Goal: Task Accomplishment & Management: Manage account settings

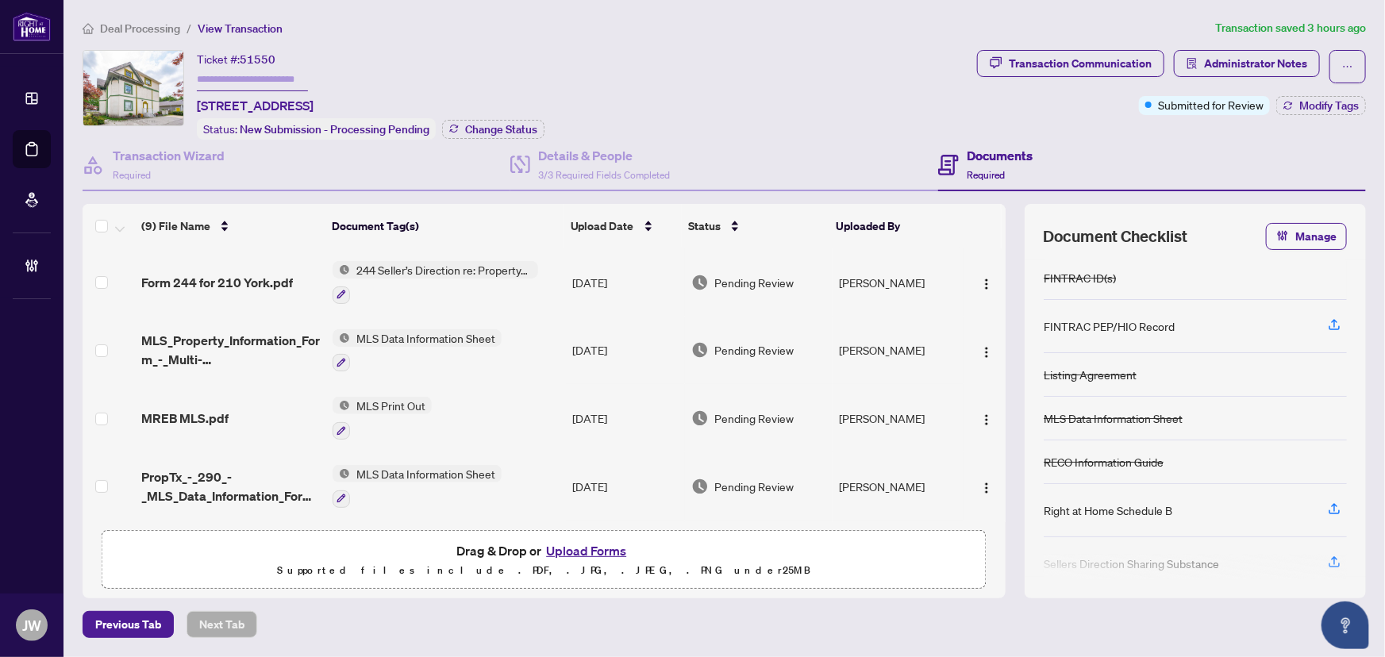
scroll to position [337, 0]
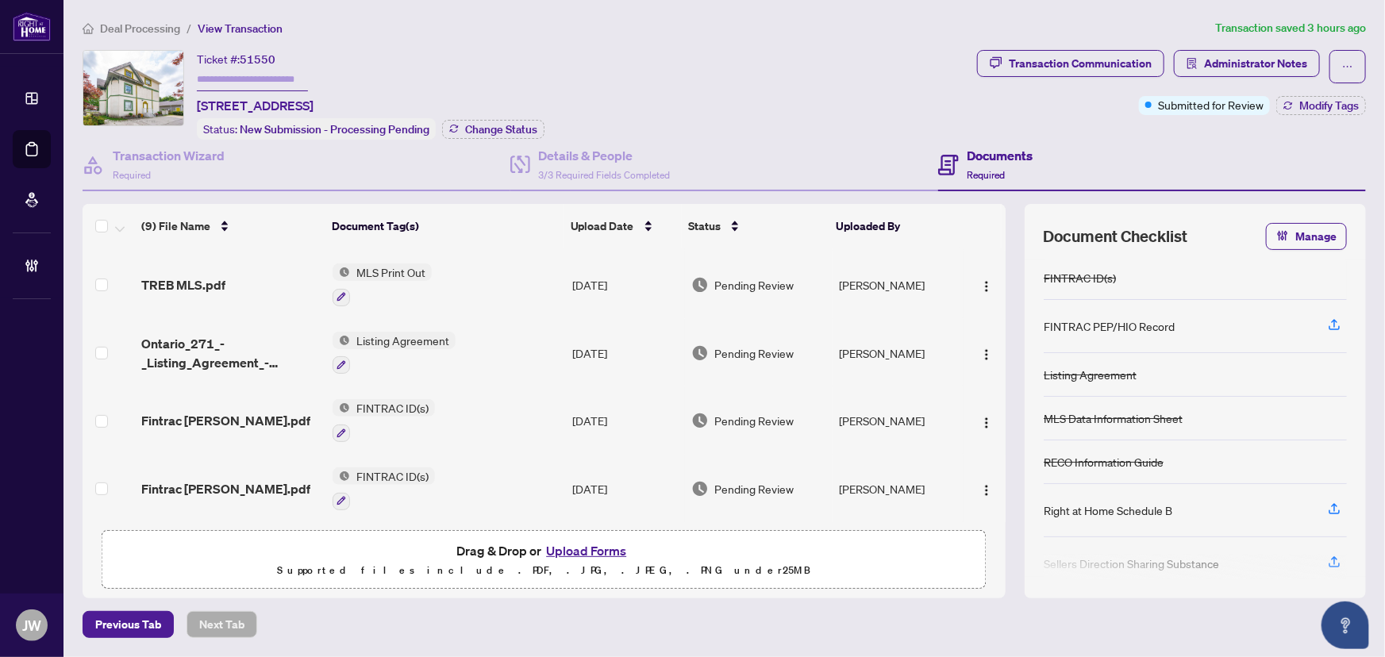
click at [110, 23] on span "Deal Processing" at bounding box center [140, 28] width 80 height 14
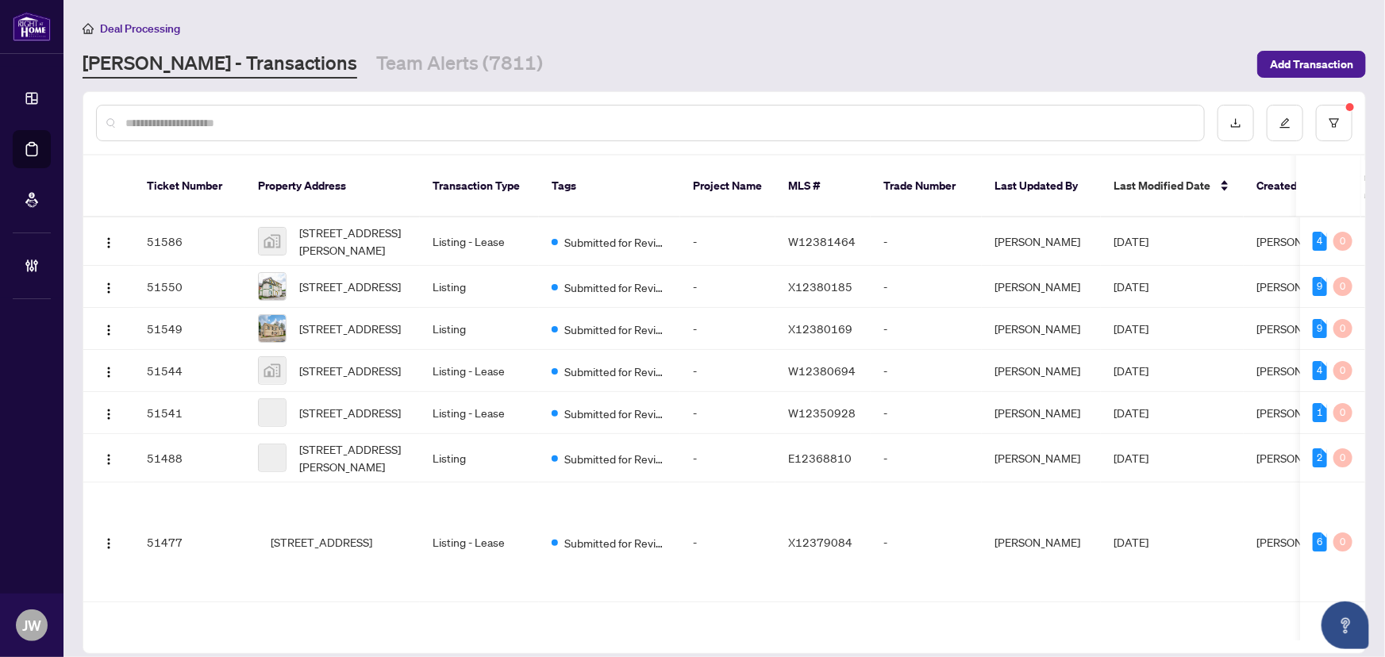
click at [198, 119] on input "text" at bounding box center [658, 122] width 1066 height 17
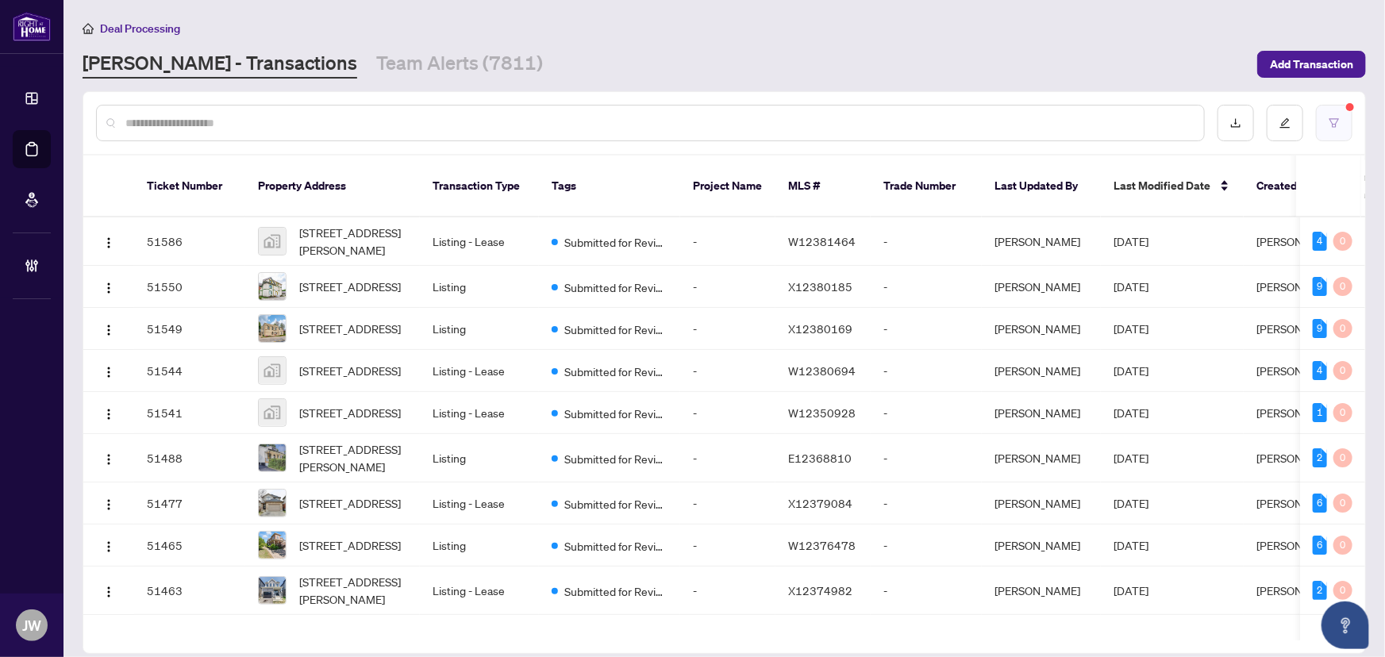
click at [1342, 119] on button "button" at bounding box center [1334, 123] width 37 height 37
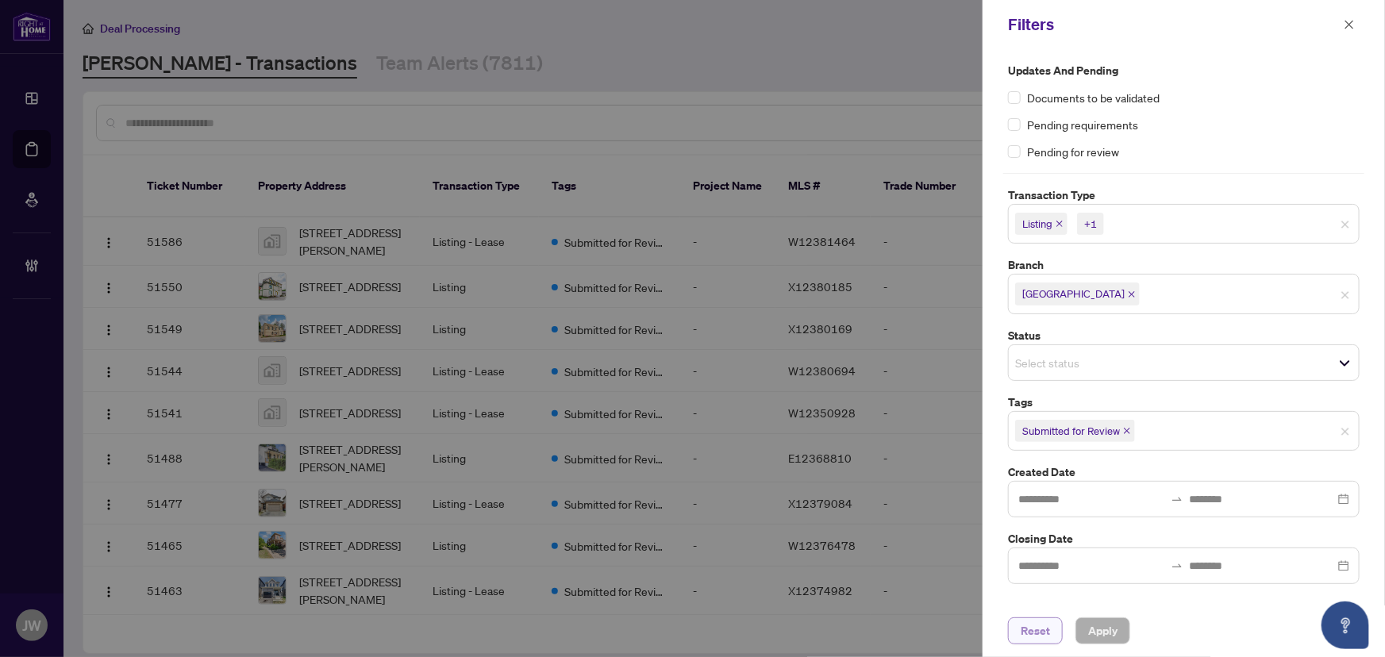
click at [1043, 635] on span "Reset" at bounding box center [1035, 630] width 29 height 25
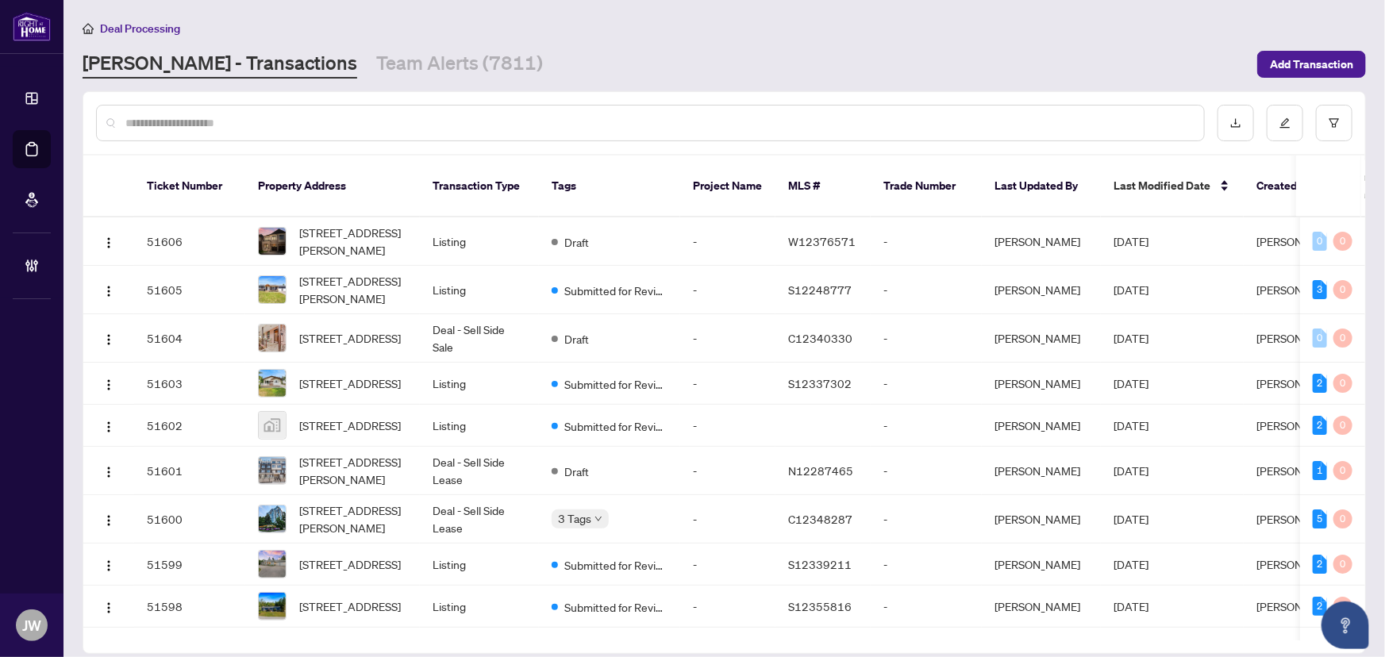
click at [434, 123] on input "text" at bounding box center [658, 122] width 1066 height 17
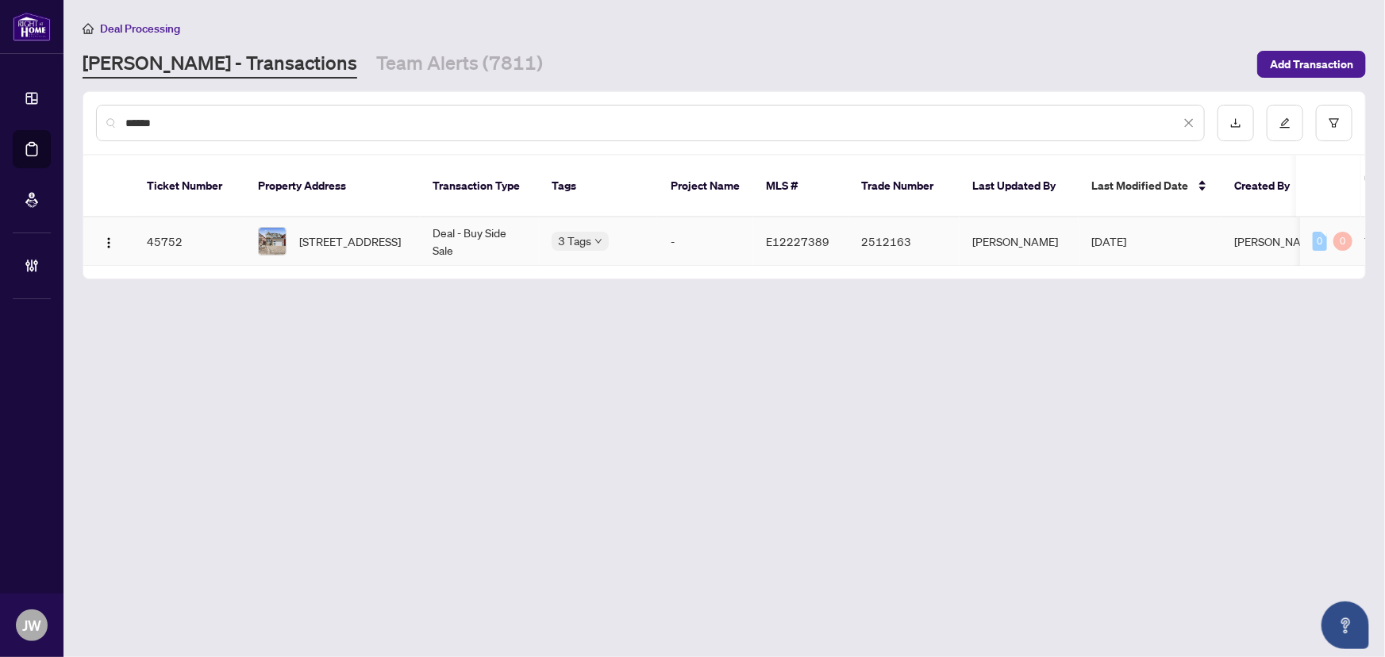
type input "******"
click at [396, 233] on span "[STREET_ADDRESS]" at bounding box center [350, 241] width 102 height 17
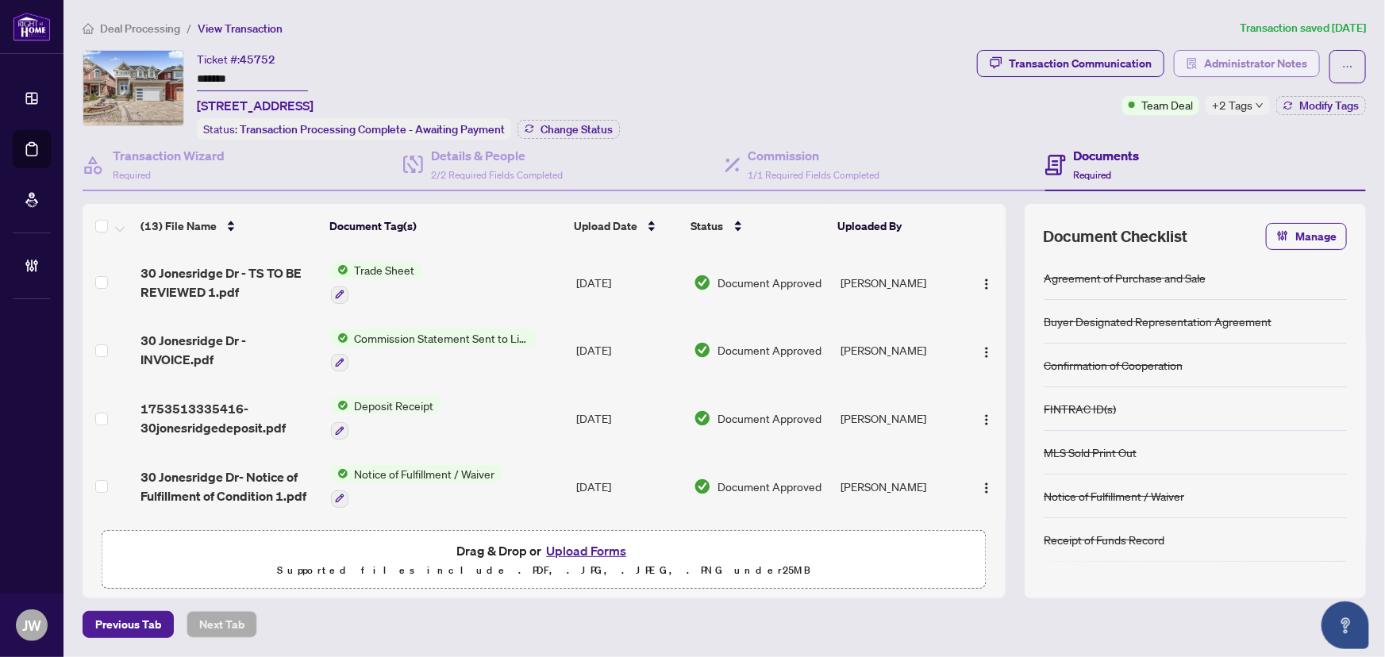
drag, startPoint x: 1243, startPoint y: 47, endPoint x: 1243, endPoint y: 56, distance: 8.8
click at [1243, 47] on div "Deal Processing / View Transaction Transaction saved [DATE] Ticket #: 45752 ***…" at bounding box center [724, 328] width 1297 height 619
click at [1243, 56] on span "Administrator Notes" at bounding box center [1255, 63] width 103 height 25
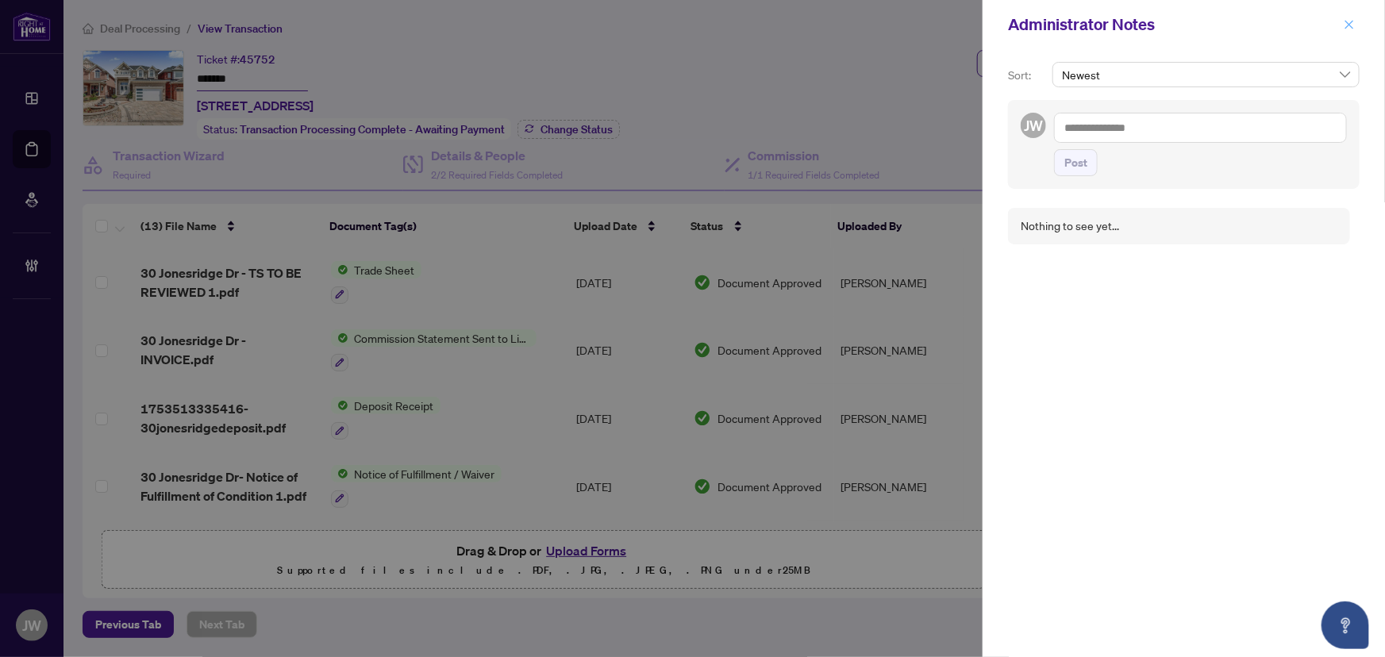
click at [1346, 15] on span "button" at bounding box center [1349, 24] width 11 height 25
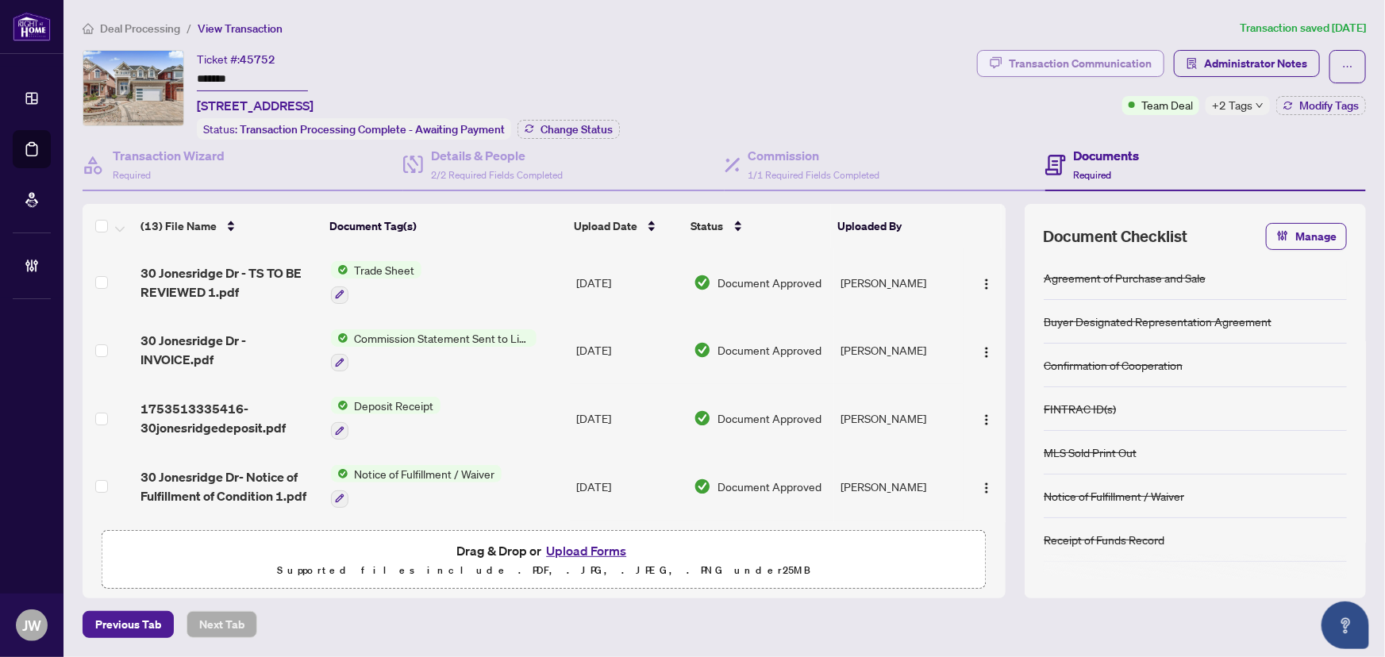
click at [1088, 67] on div "Transaction Communication" at bounding box center [1080, 63] width 143 height 25
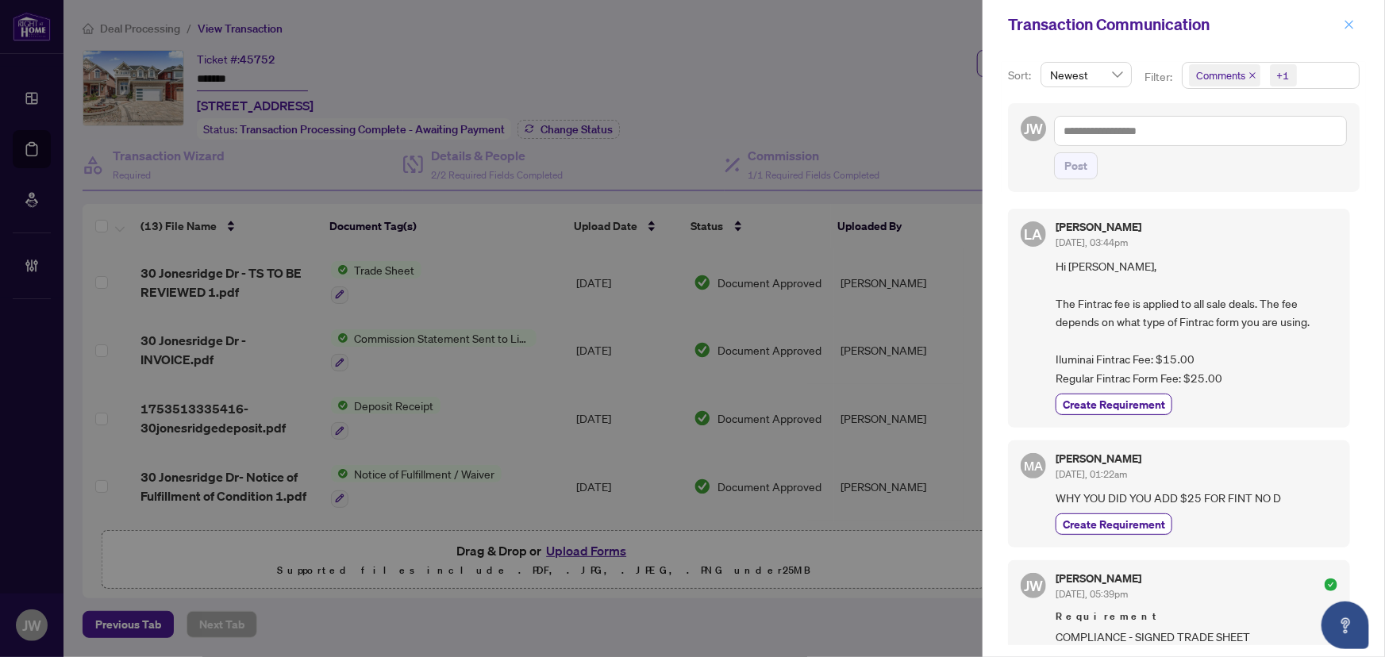
click at [1355, 21] on icon "close" at bounding box center [1349, 24] width 11 height 11
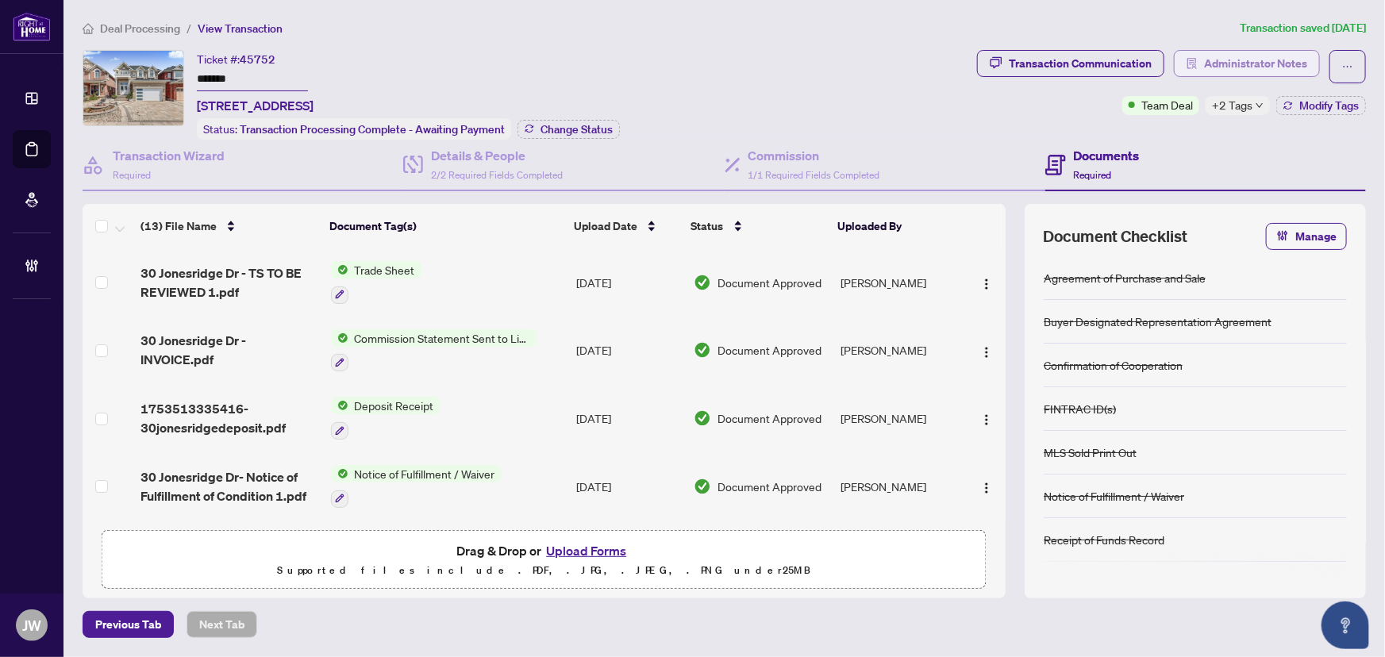
click at [1250, 64] on span "Administrator Notes" at bounding box center [1255, 63] width 103 height 25
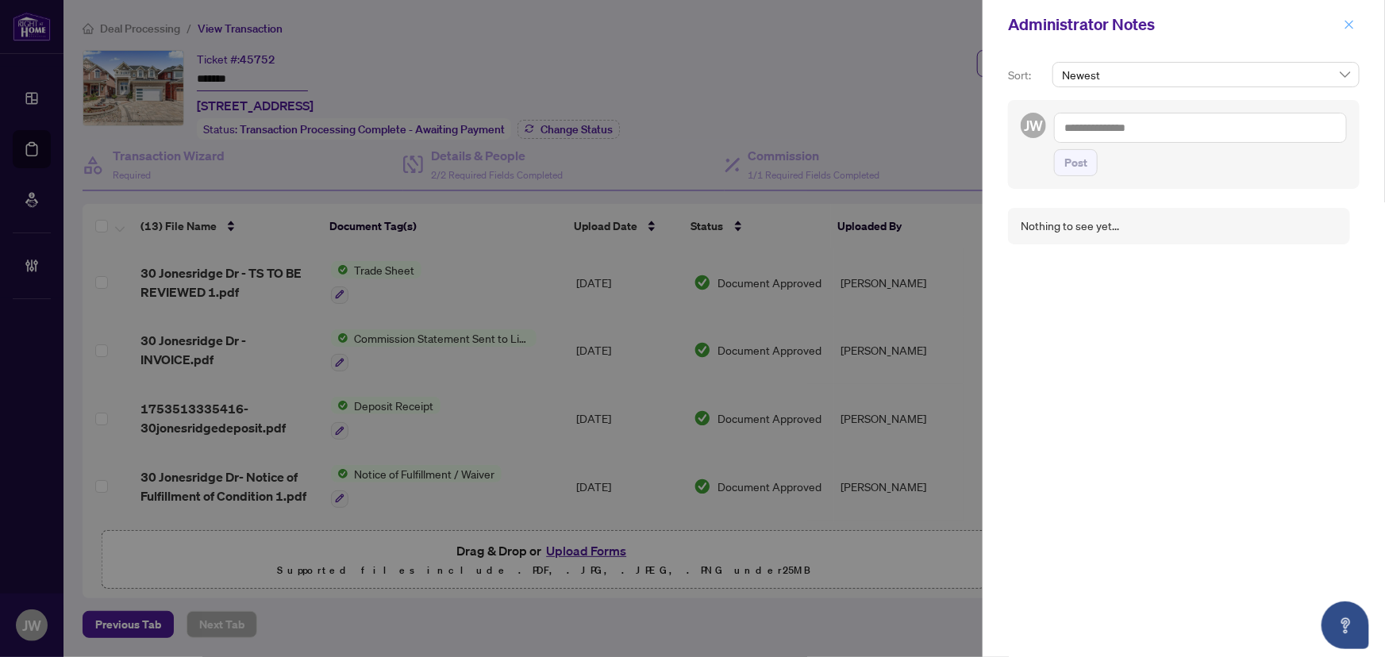
click at [1342, 29] on button "button" at bounding box center [1349, 24] width 21 height 19
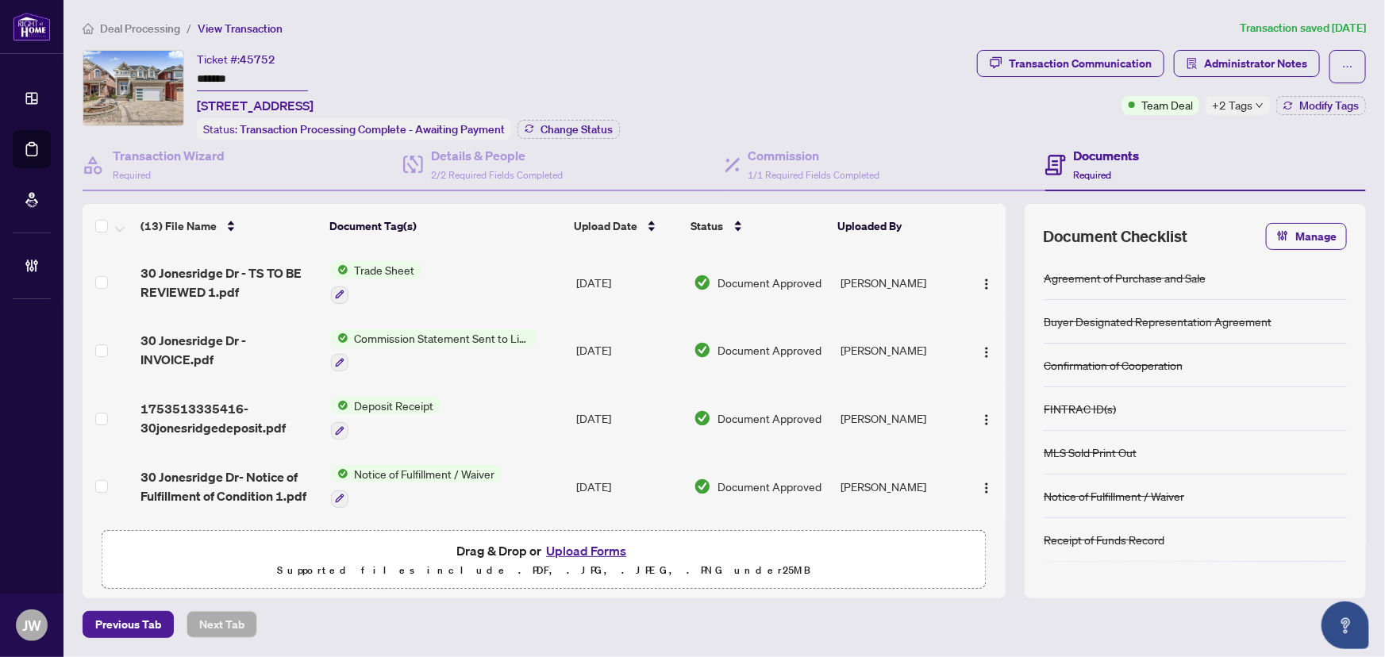
click at [1250, 102] on span "+2 Tags" at bounding box center [1232, 105] width 40 height 18
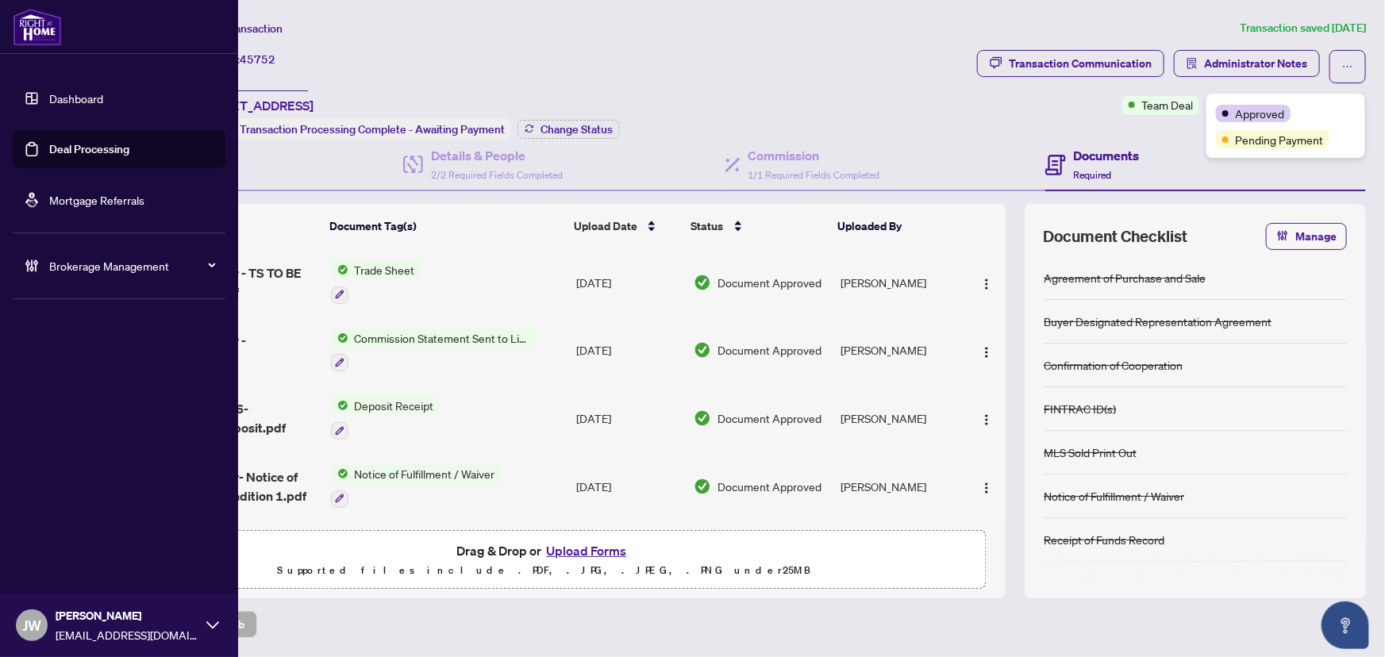
click at [49, 97] on link "Dashboard" at bounding box center [76, 98] width 54 height 14
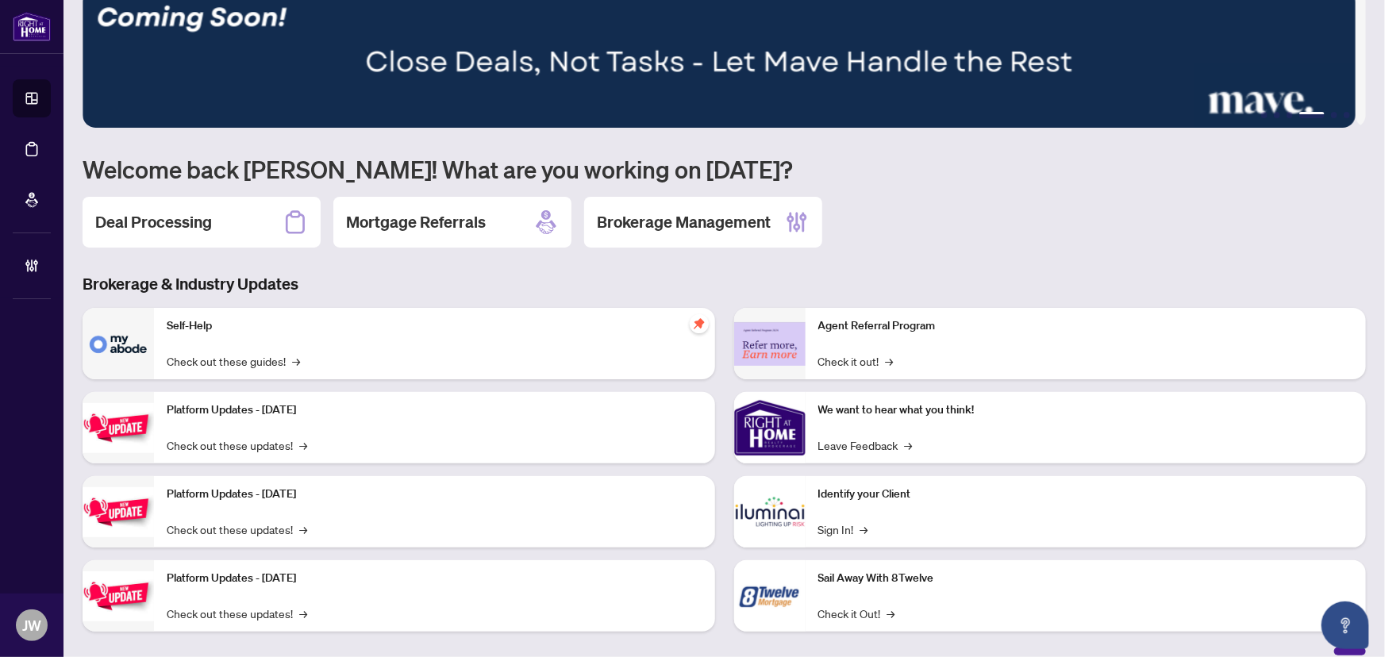
scroll to position [47, 0]
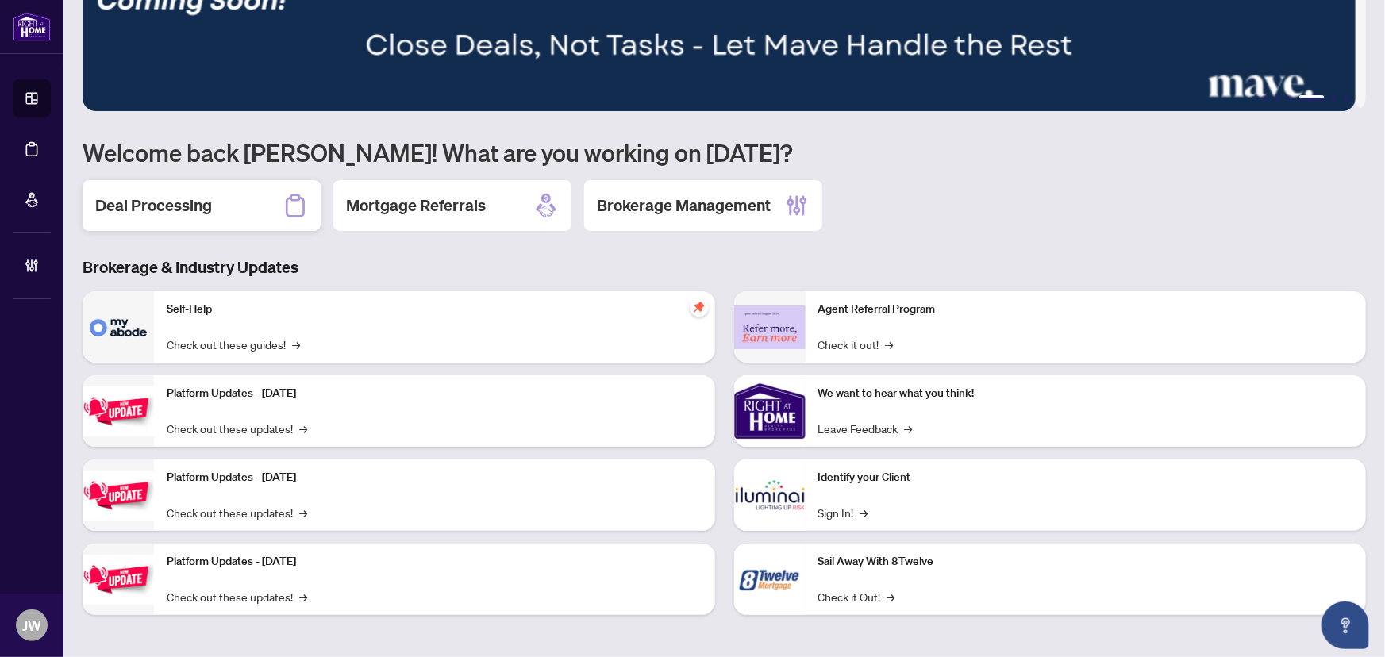
click at [272, 201] on div "Deal Processing" at bounding box center [202, 205] width 238 height 51
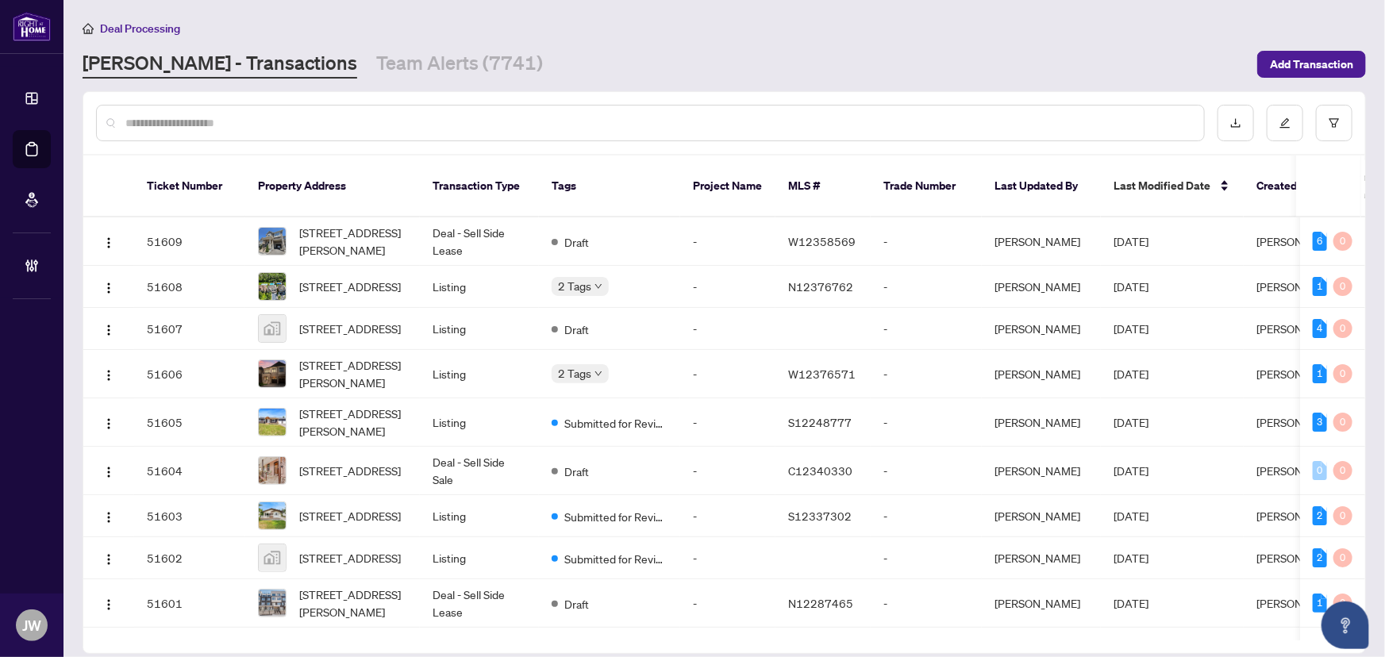
click at [207, 107] on div at bounding box center [650, 123] width 1109 height 37
click at [205, 122] on input "text" at bounding box center [658, 122] width 1066 height 17
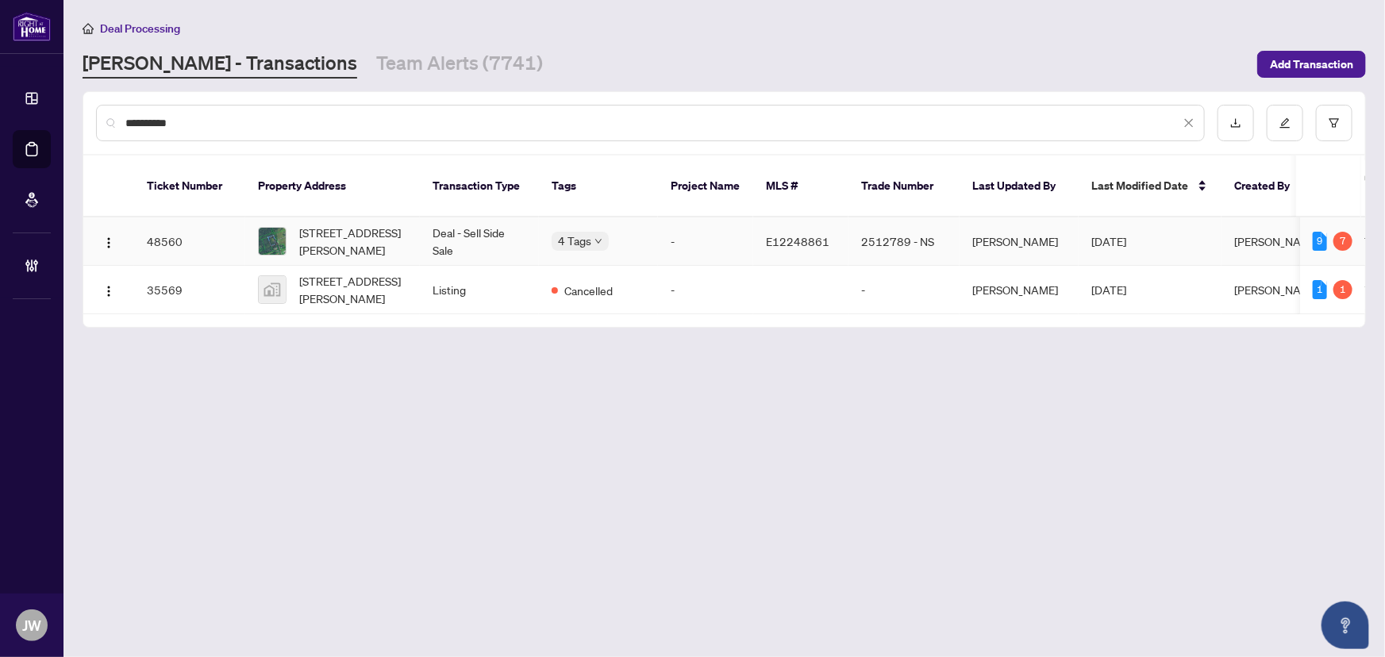
type input "**********"
click at [418, 222] on td "[STREET_ADDRESS][PERSON_NAME]" at bounding box center [332, 242] width 175 height 48
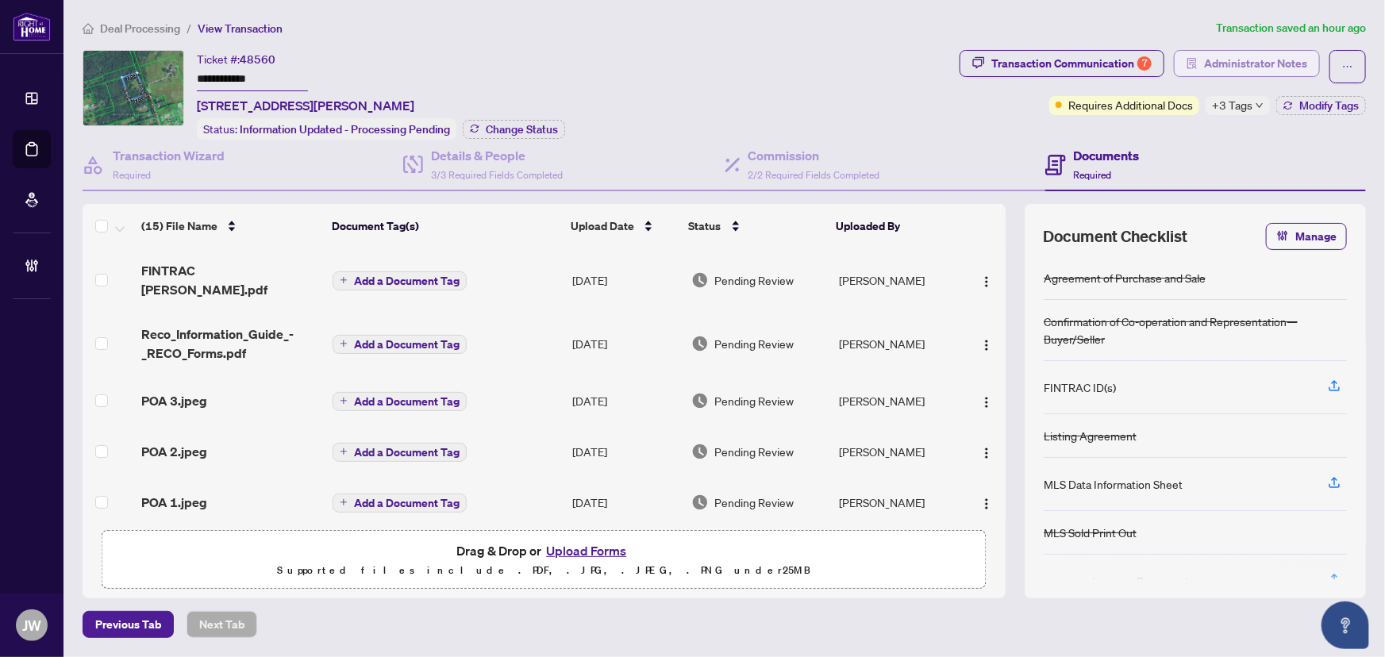
click at [1252, 56] on span "Administrator Notes" at bounding box center [1255, 63] width 103 height 25
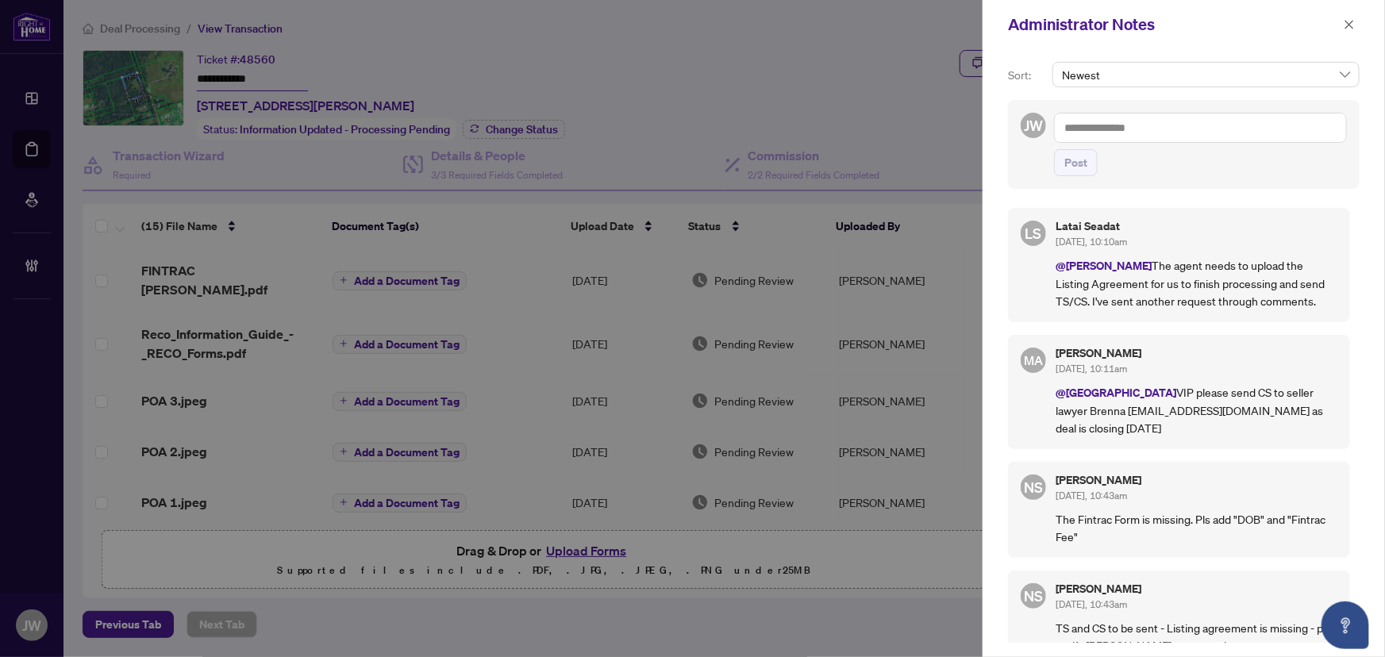
click at [667, 158] on div at bounding box center [692, 328] width 1385 height 657
click at [1351, 23] on icon "close" at bounding box center [1349, 24] width 11 height 11
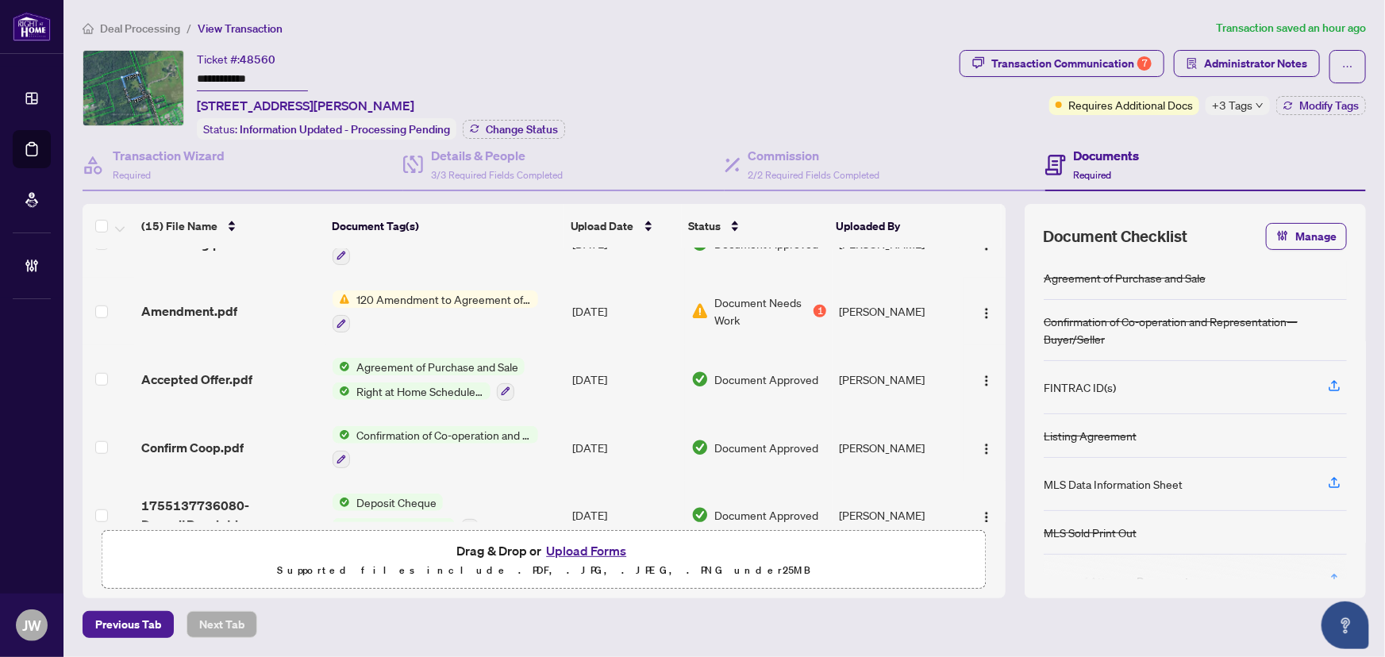
scroll to position [638, 0]
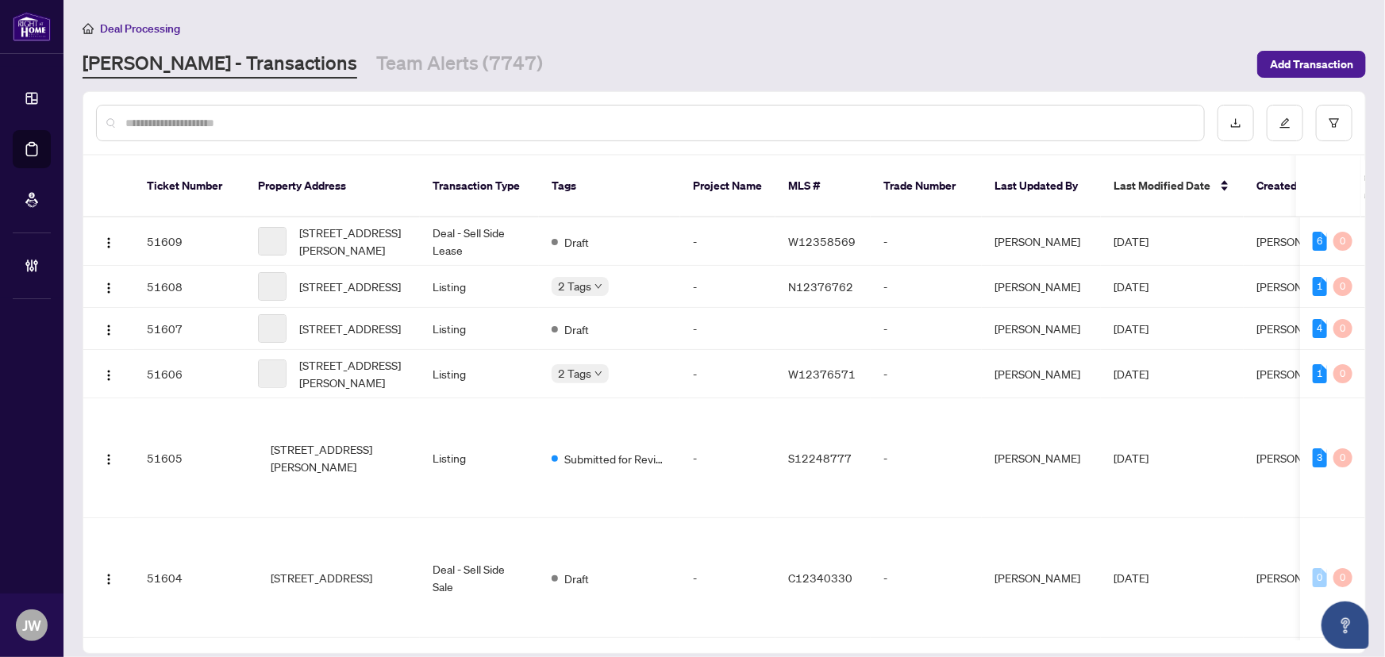
click at [222, 122] on input "text" at bounding box center [658, 122] width 1066 height 17
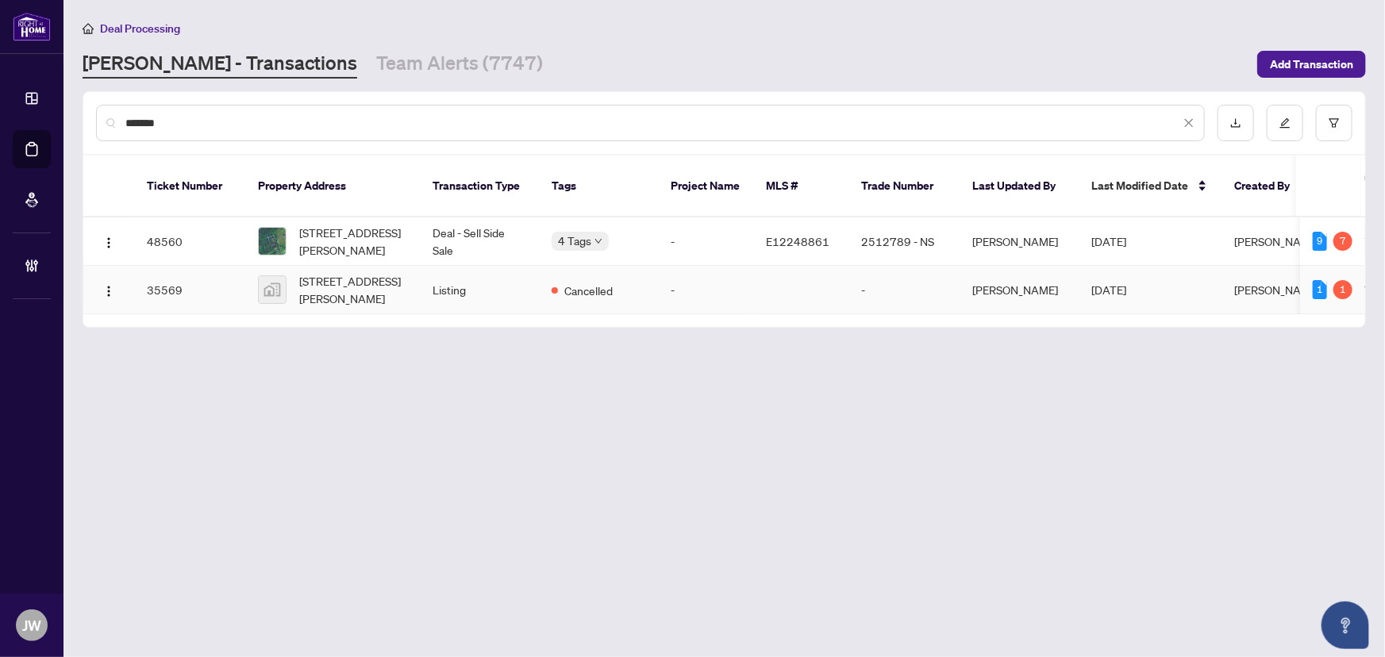
type input "*******"
click at [444, 238] on td "Deal - Sell Side Sale" at bounding box center [479, 242] width 119 height 48
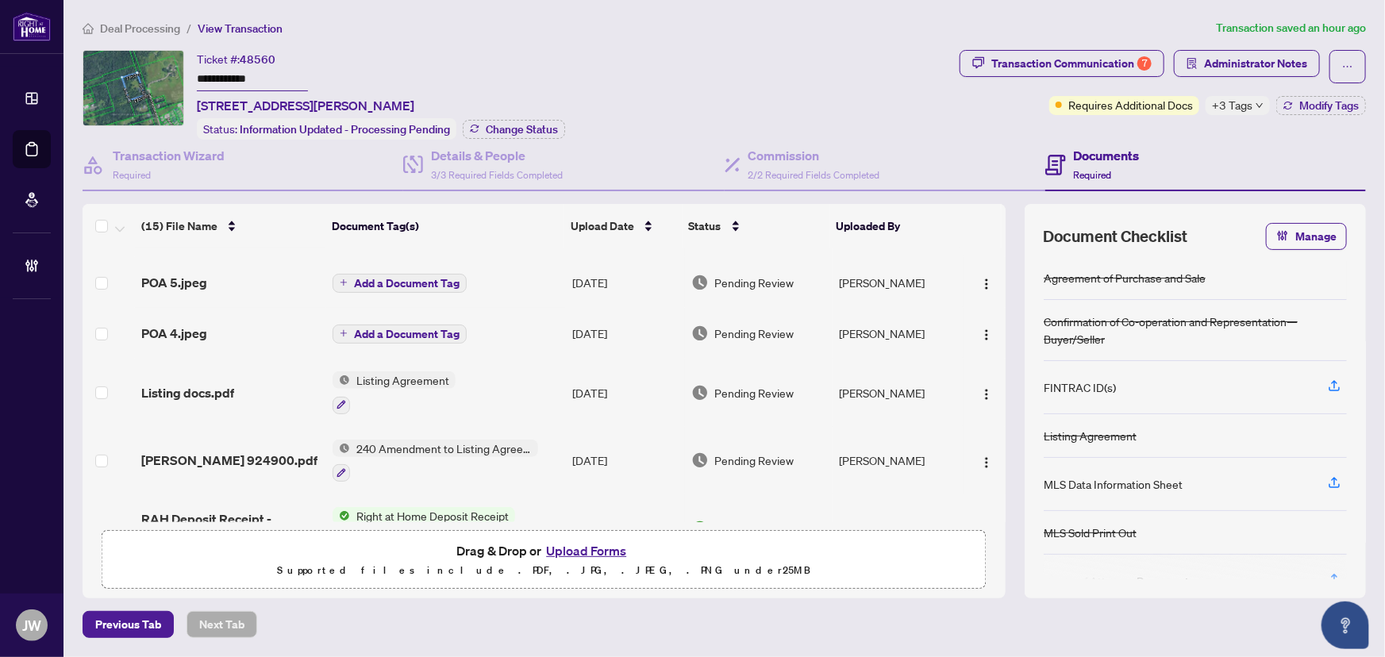
scroll to position [288, 0]
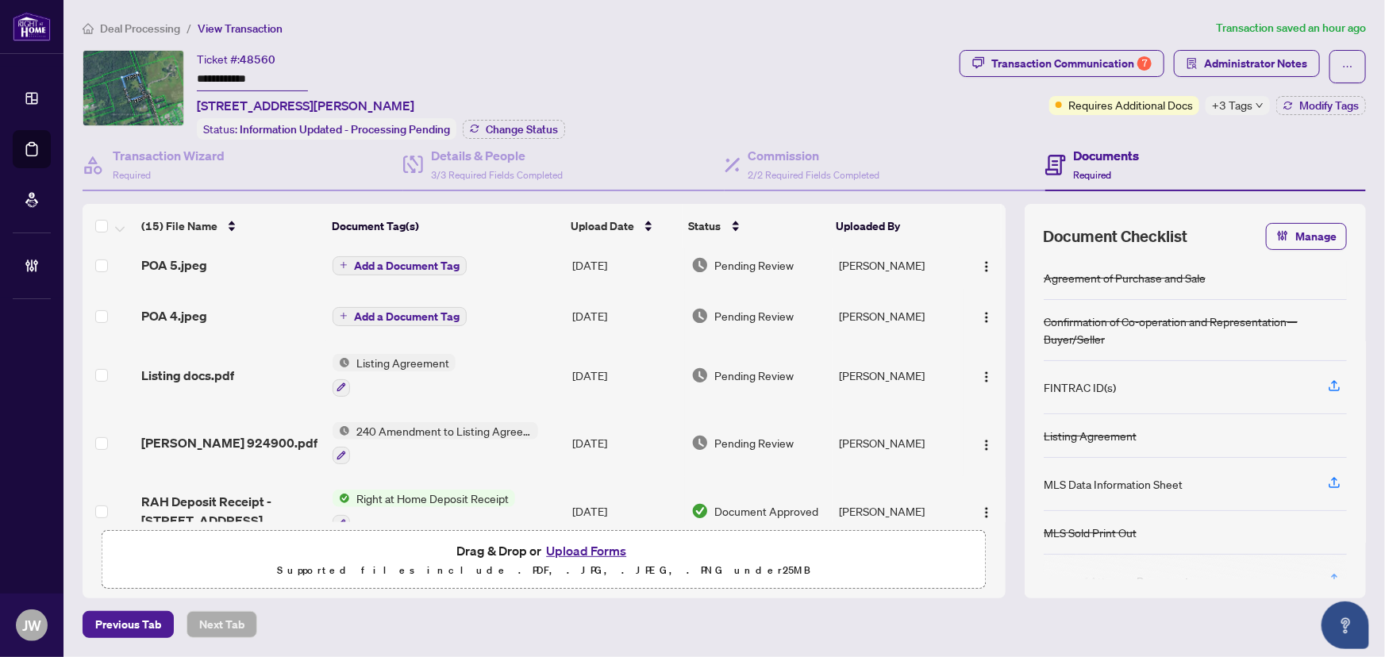
click at [214, 366] on span "Listing docs.pdf" at bounding box center [187, 375] width 93 height 19
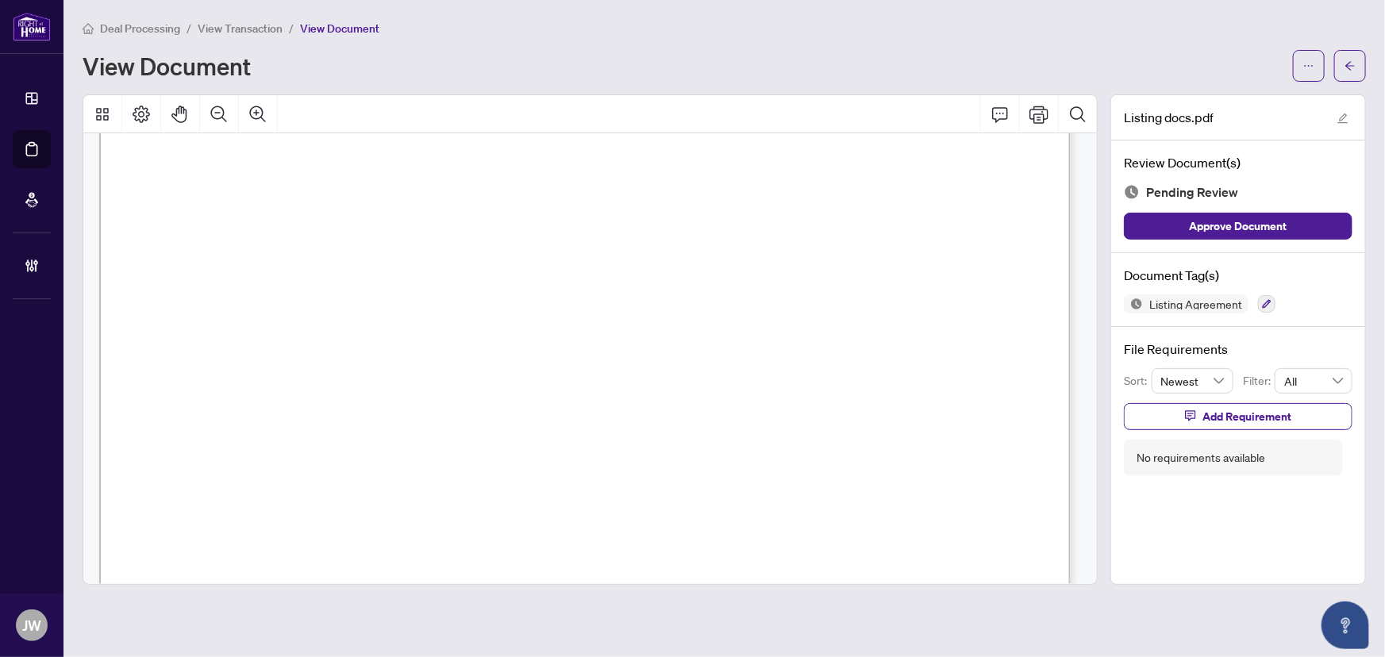
scroll to position [71, 0]
click at [1353, 69] on icon "arrow-left" at bounding box center [1350, 65] width 11 height 11
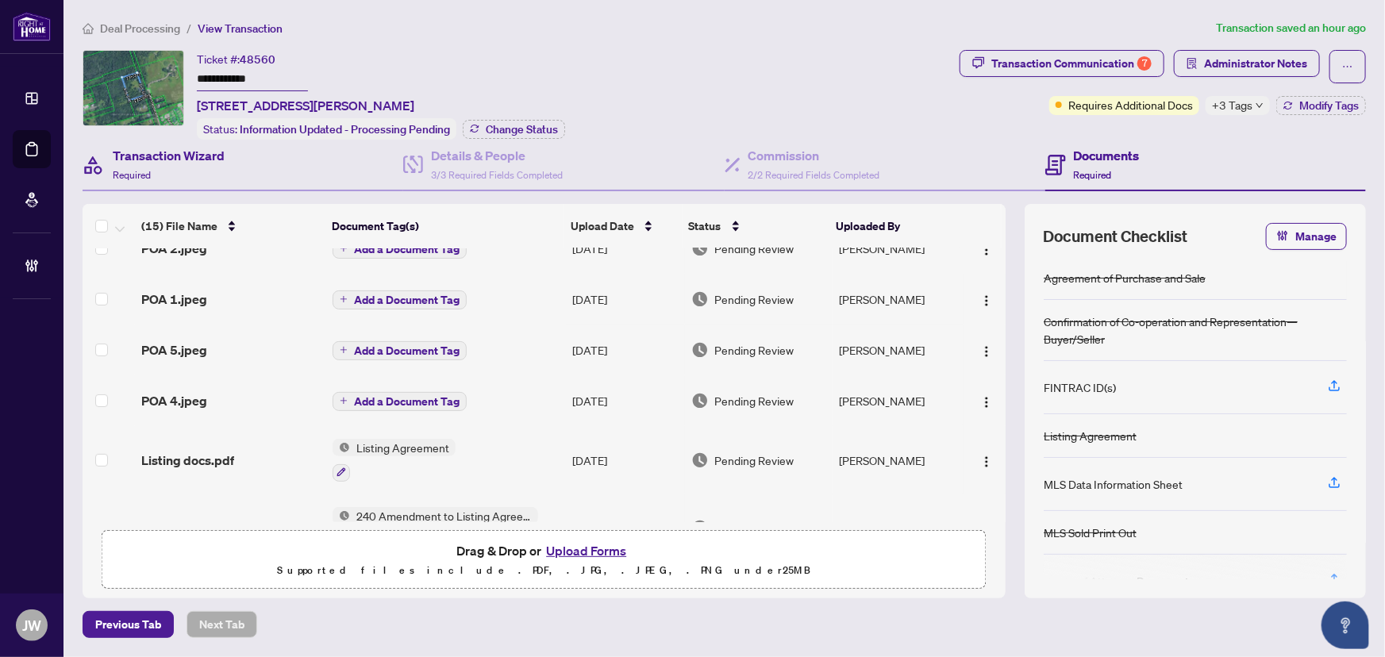
scroll to position [216, 0]
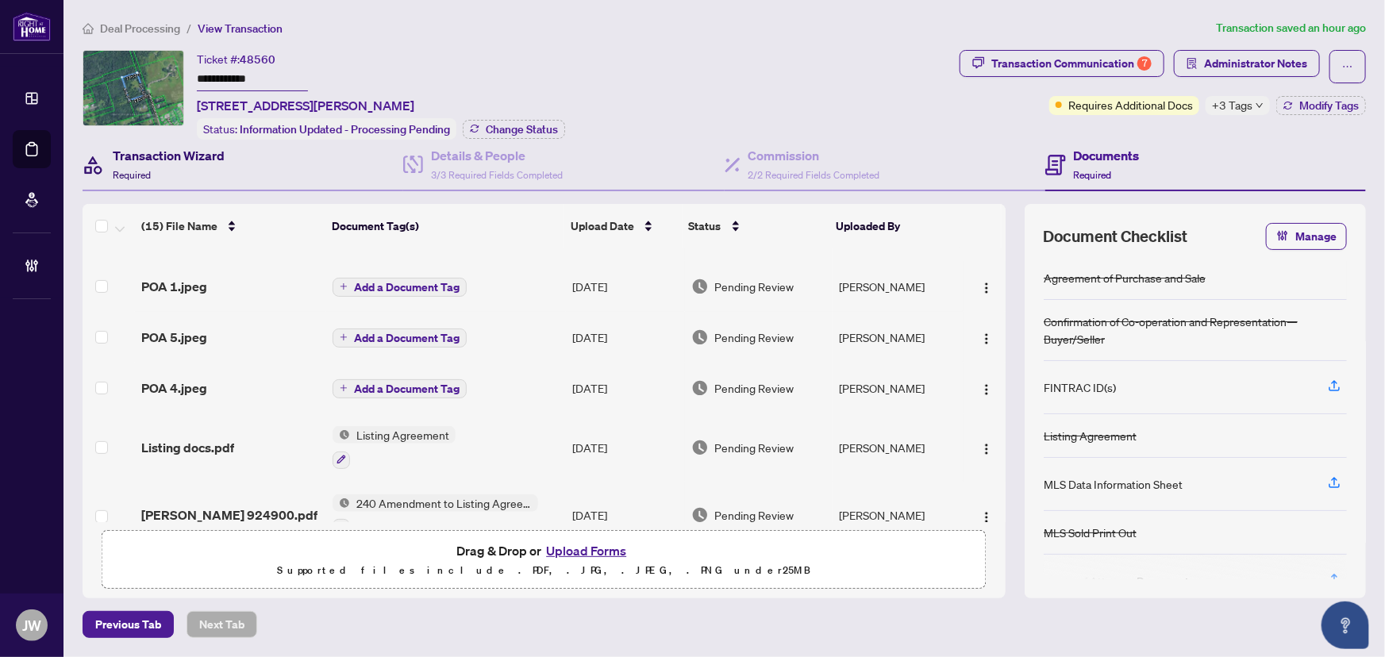
click at [136, 146] on h4 "Transaction Wizard" at bounding box center [169, 155] width 112 height 19
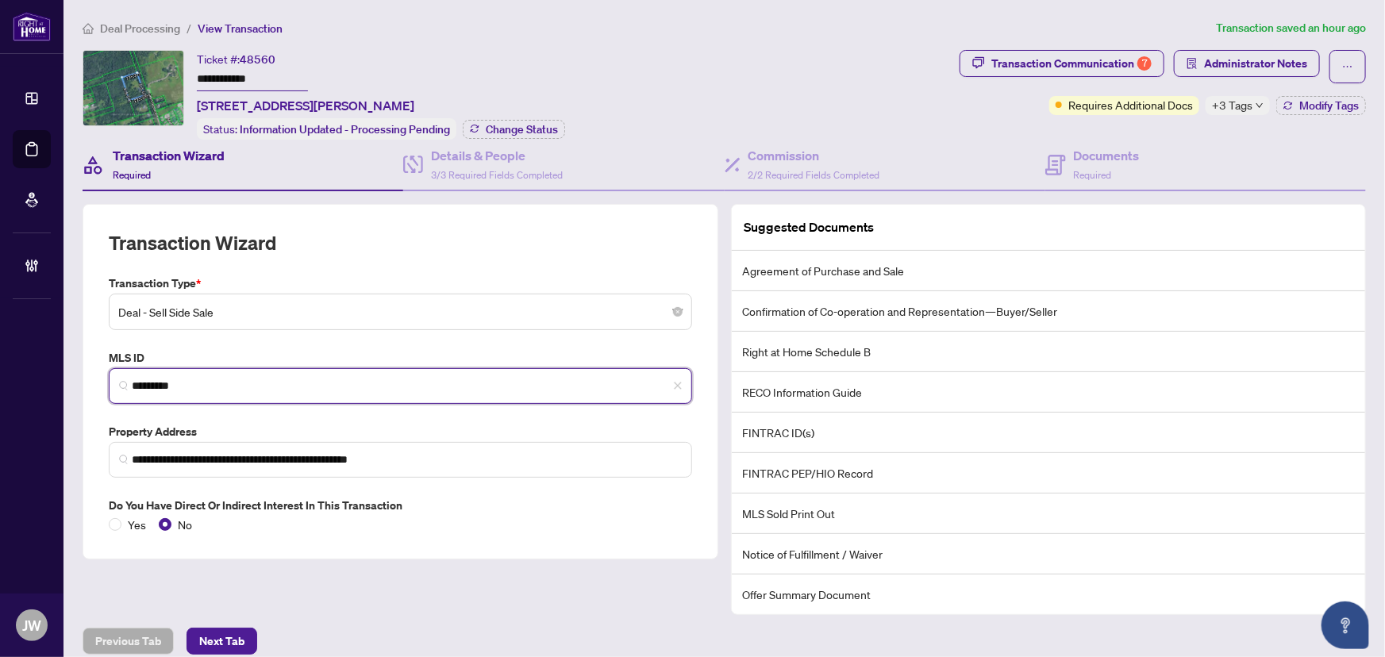
drag, startPoint x: 206, startPoint y: 384, endPoint x: 120, endPoint y: 369, distance: 87.8
click at [120, 369] on span "*********" at bounding box center [401, 386] width 584 height 36
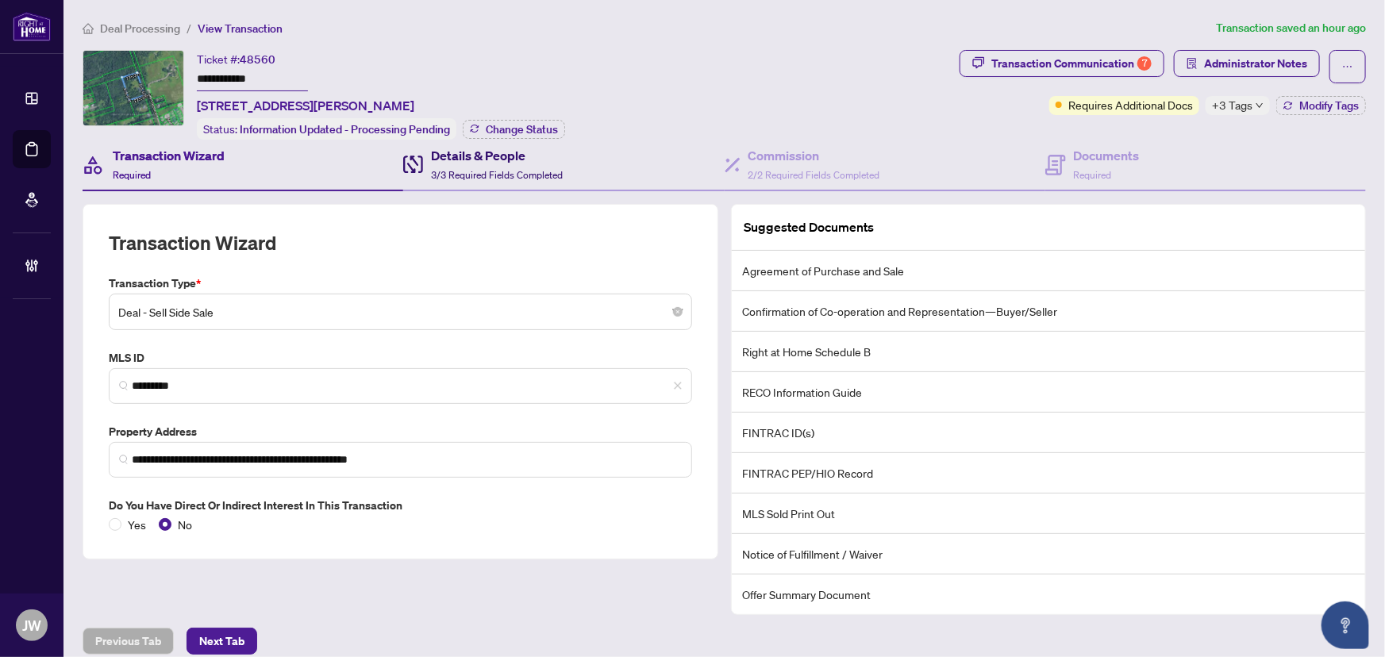
click at [461, 169] on span "3/3 Required Fields Completed" at bounding box center [497, 175] width 132 height 12
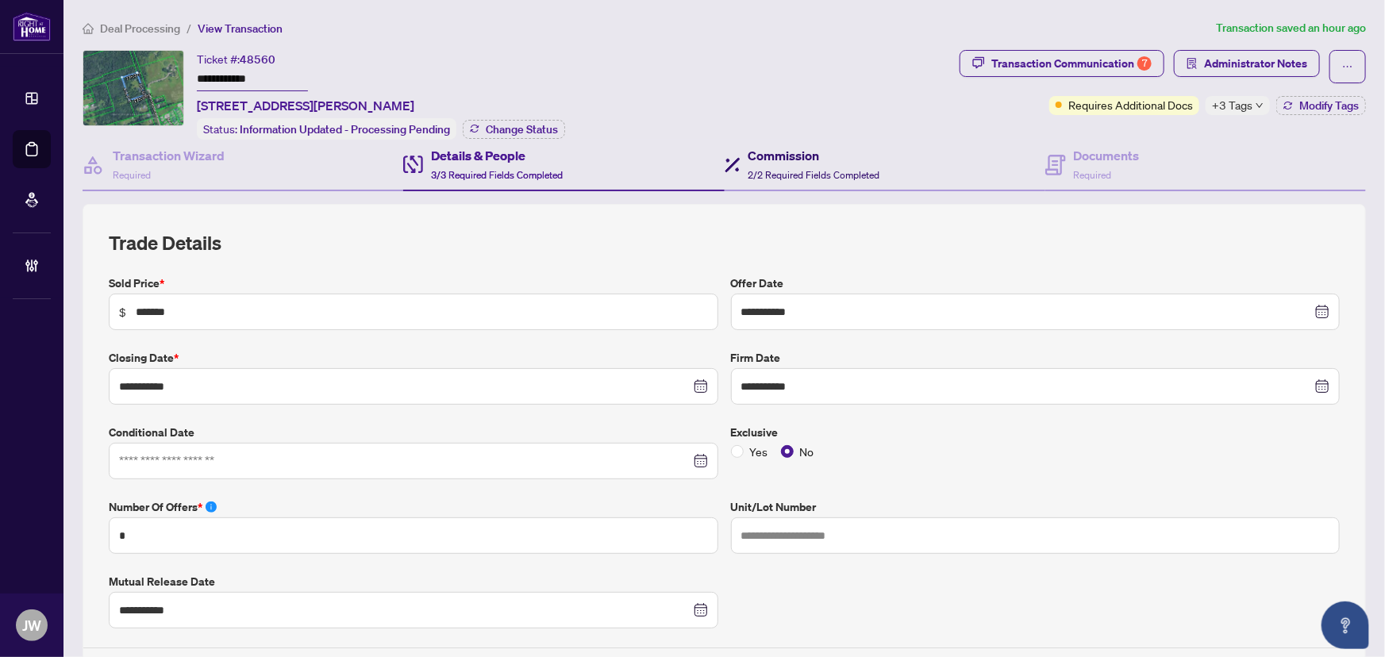
click at [866, 175] on span "2/2 Required Fields Completed" at bounding box center [815, 175] width 132 height 12
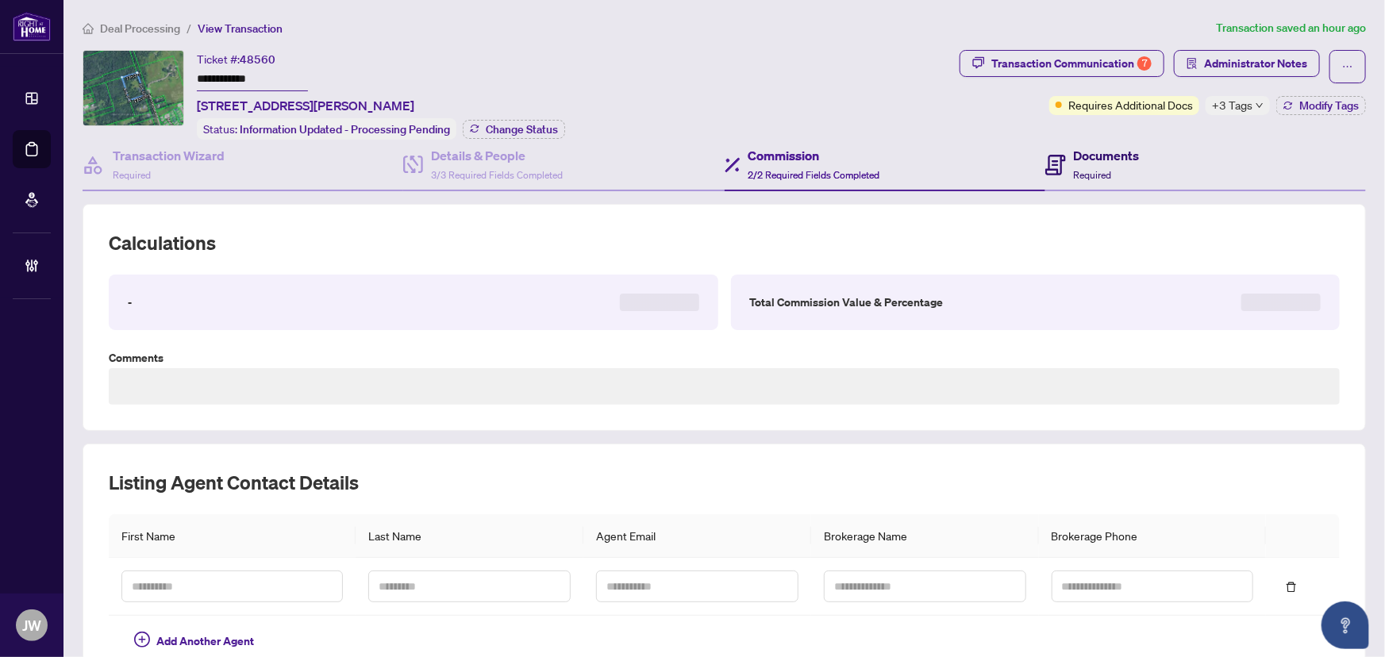
click at [1116, 176] on div "Documents Required" at bounding box center [1107, 164] width 66 height 37
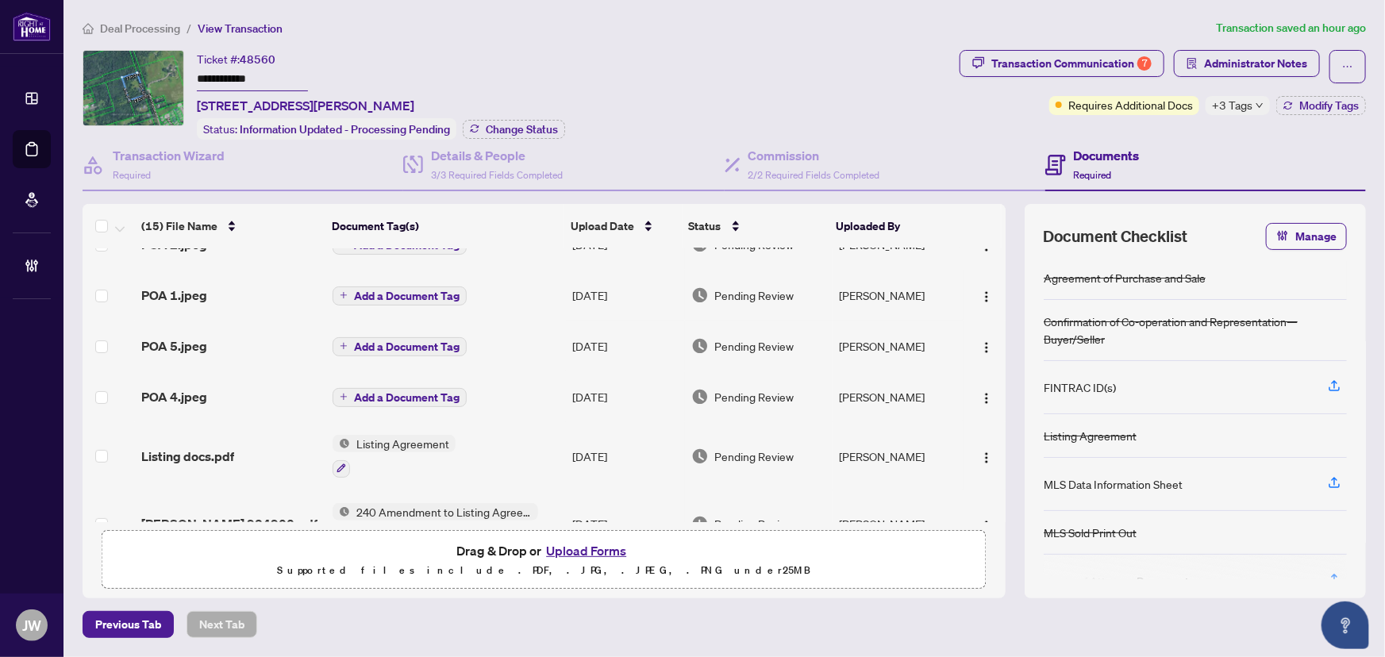
scroll to position [216, 0]
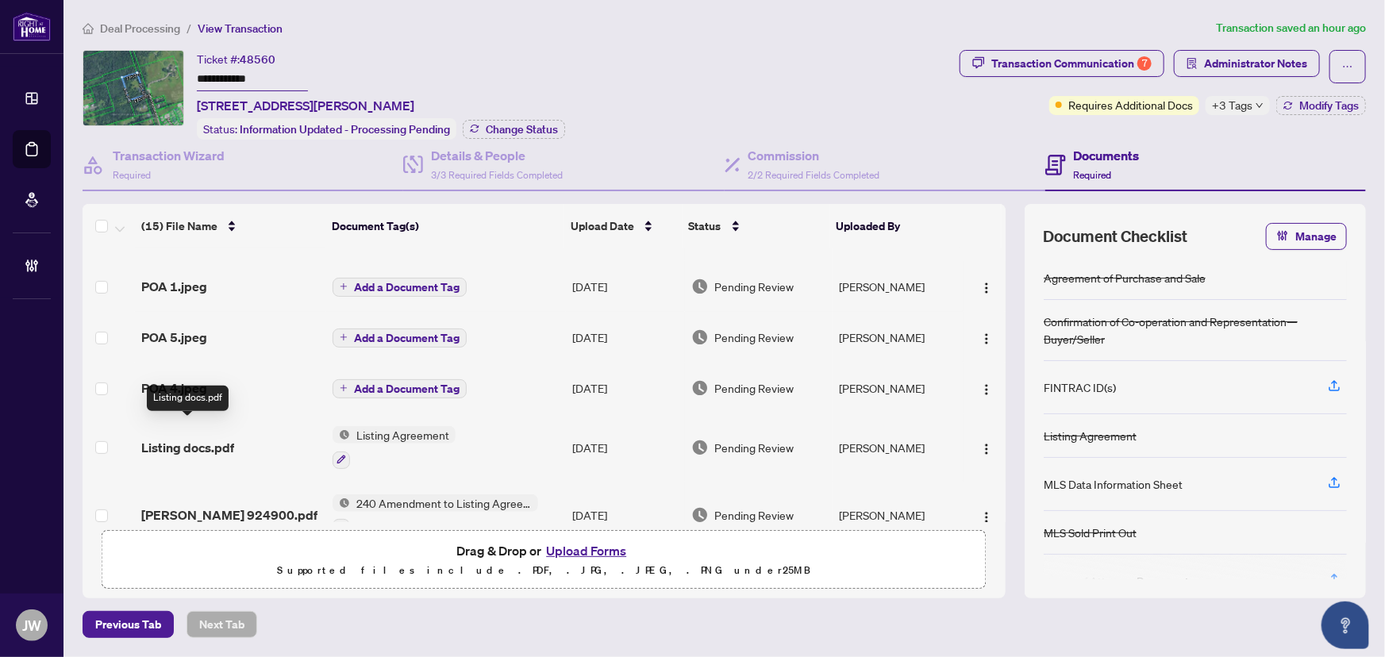
click at [216, 438] on span "Listing docs.pdf" at bounding box center [187, 447] width 93 height 19
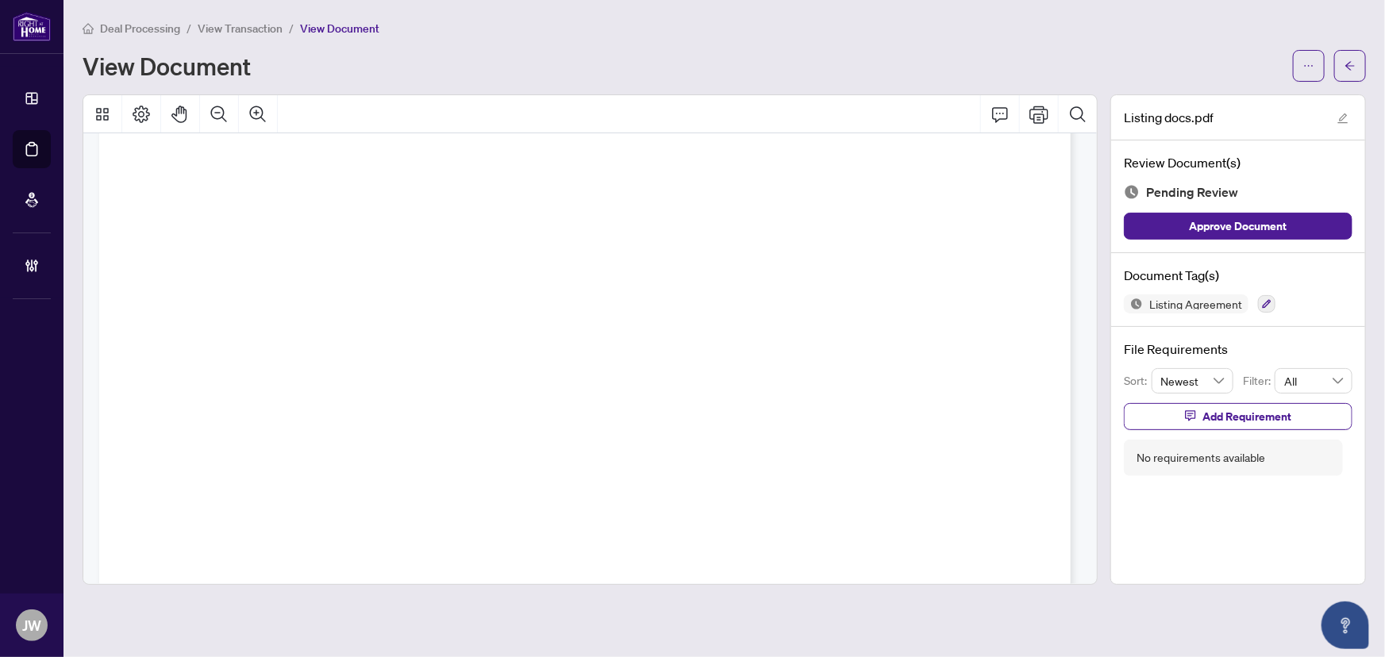
scroll to position [941, 0]
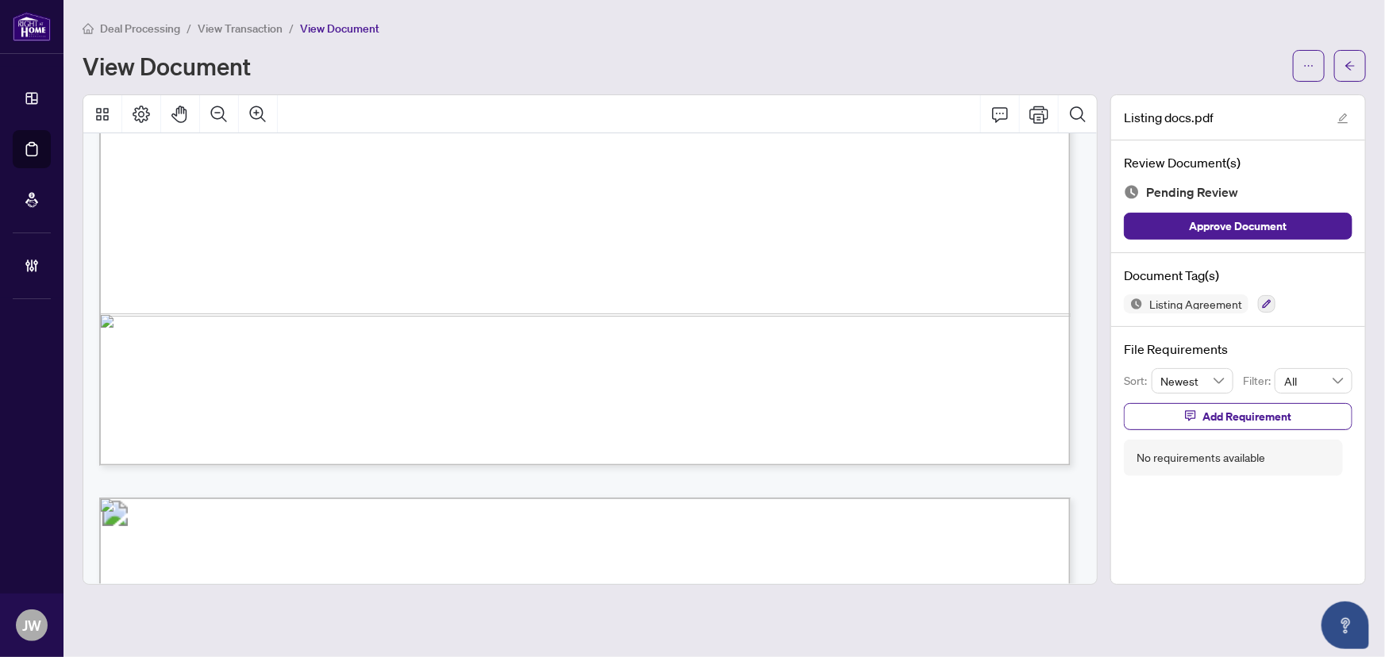
click at [1357, 79] on button "button" at bounding box center [1351, 66] width 32 height 32
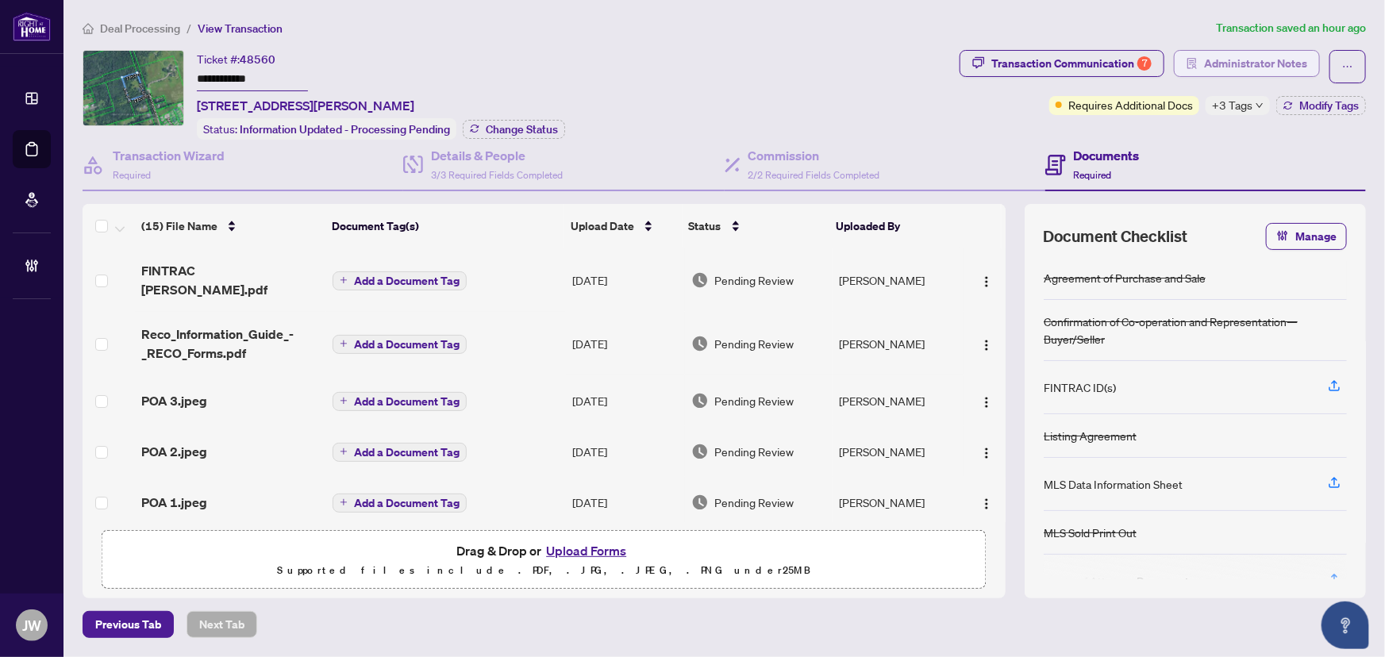
click at [1265, 57] on span "Administrator Notes" at bounding box center [1255, 63] width 103 height 25
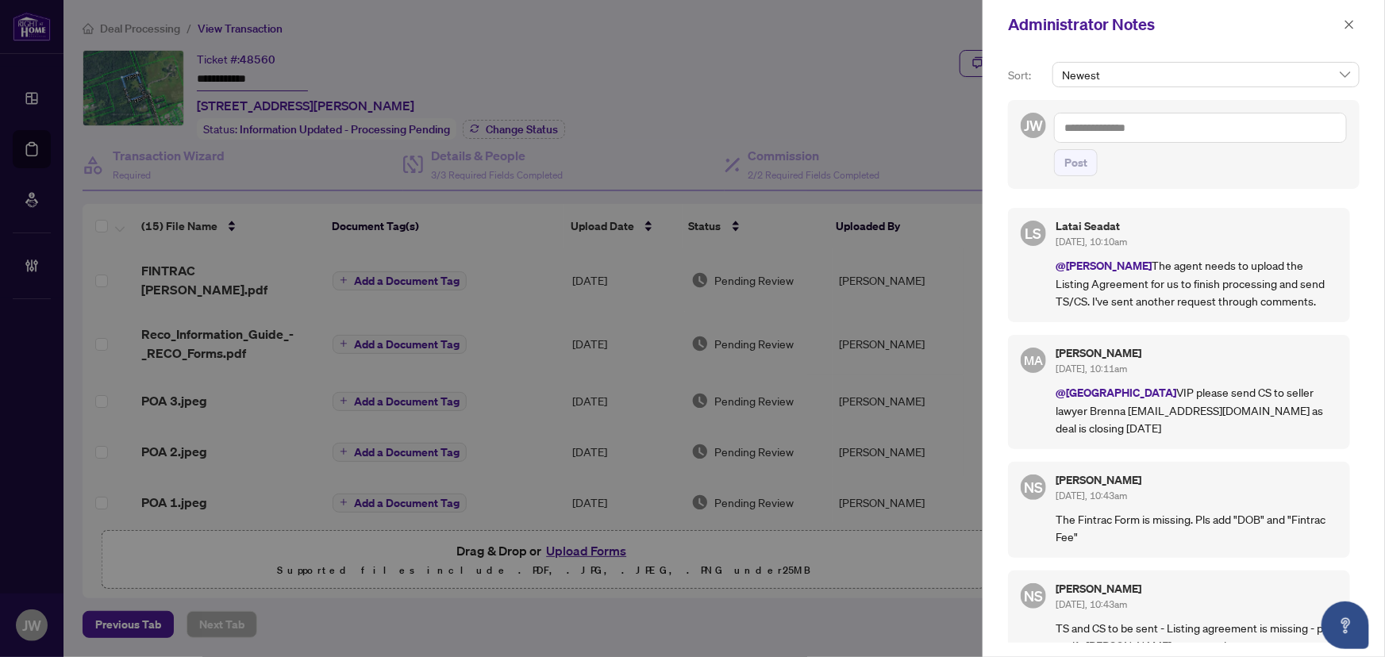
click at [1073, 129] on textarea at bounding box center [1200, 128] width 293 height 30
click at [1082, 131] on textarea at bounding box center [1200, 128] width 293 height 30
click at [1085, 126] on textarea at bounding box center [1200, 128] width 293 height 30
click at [1110, 146] on li "Lat ai Seadat" at bounding box center [1116, 138] width 79 height 27
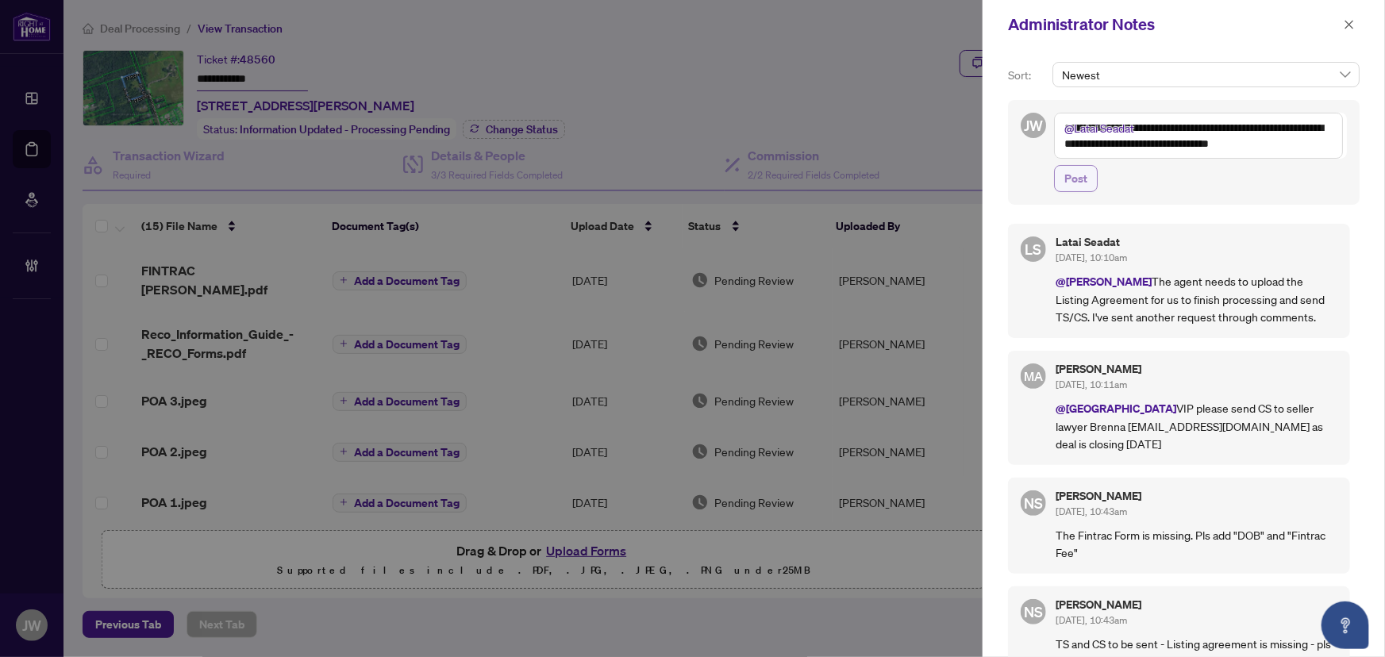
type textarea "**********"
click at [1075, 182] on span "Post" at bounding box center [1076, 178] width 23 height 25
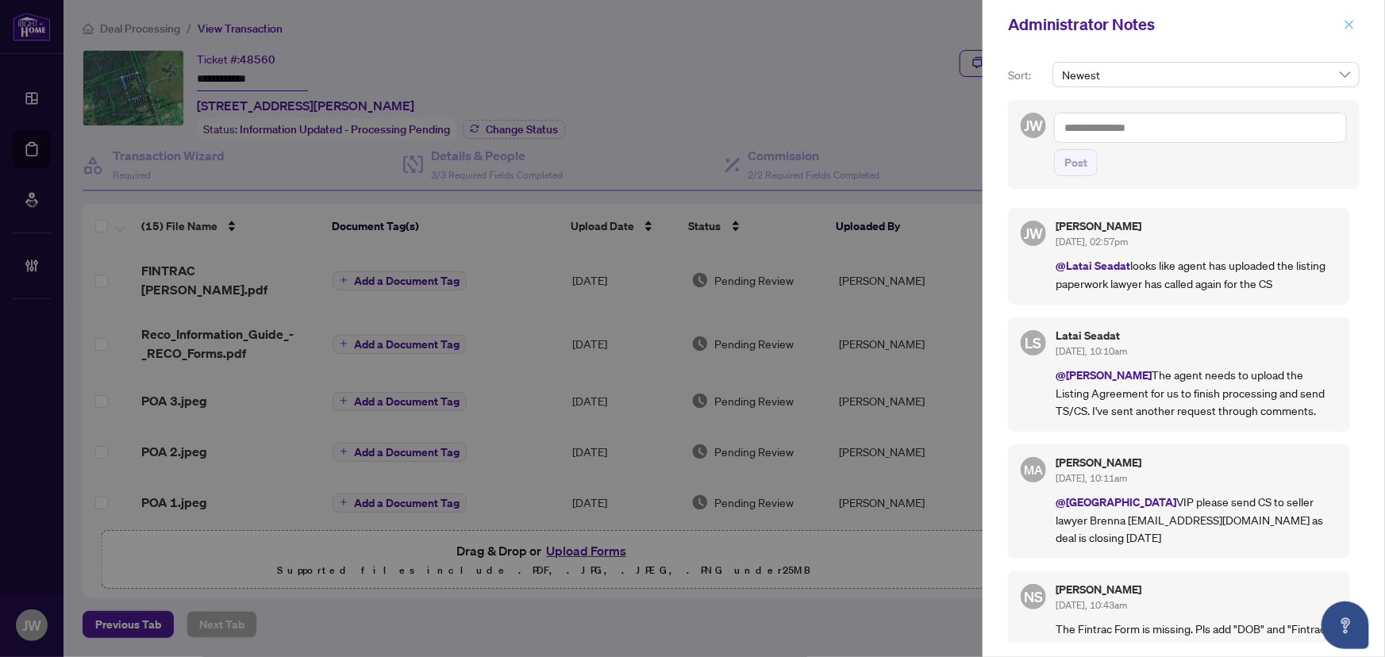
click at [1354, 23] on icon "close" at bounding box center [1349, 24] width 11 height 11
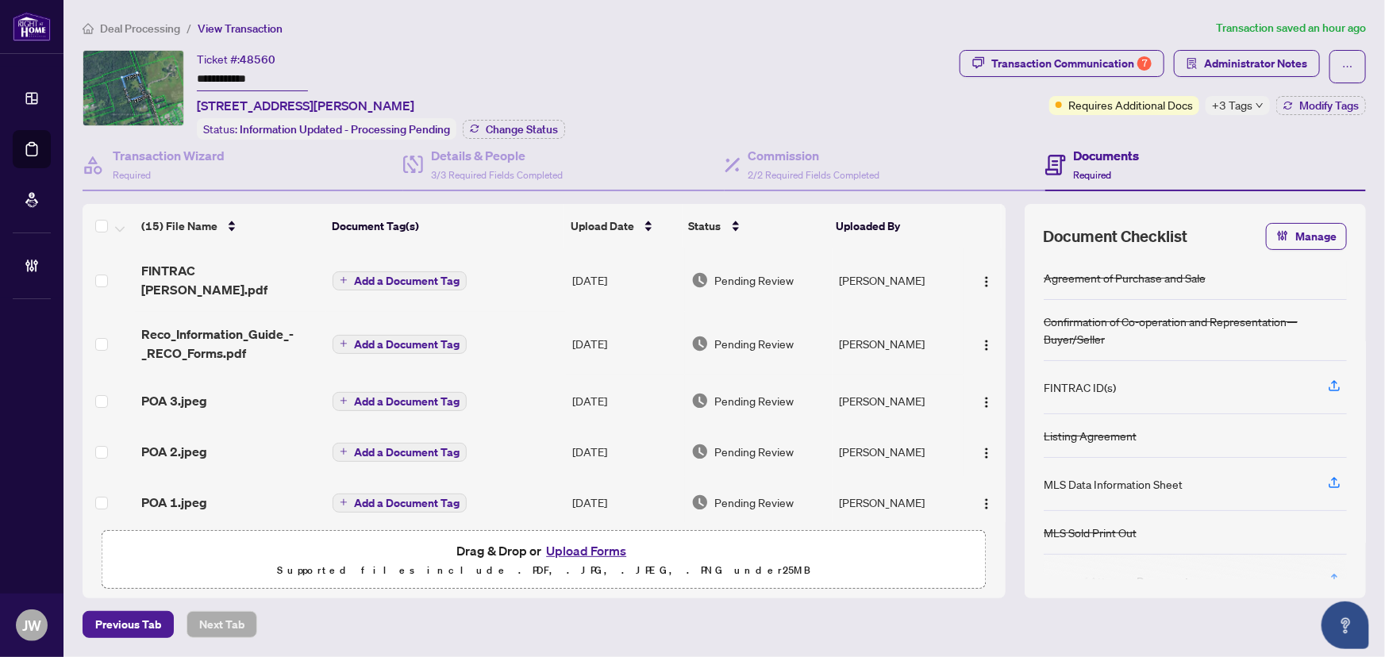
click at [121, 33] on span "Deal Processing" at bounding box center [140, 28] width 80 height 14
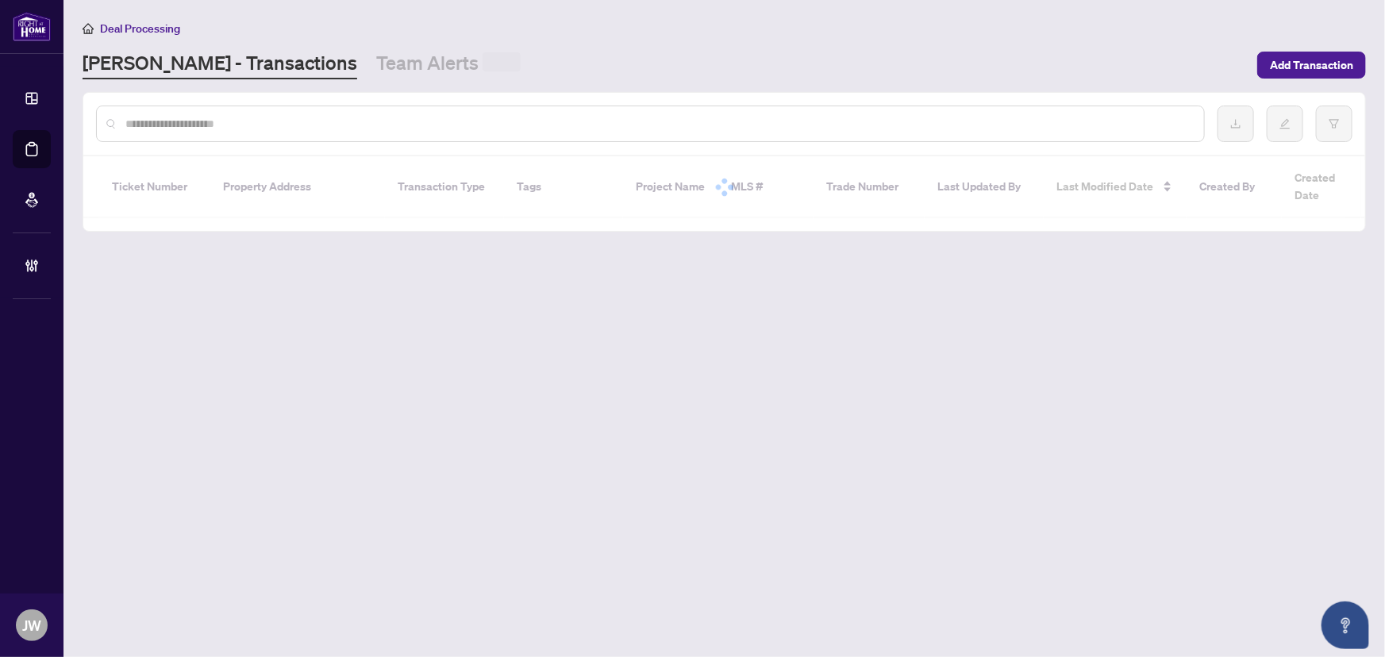
click at [201, 117] on input "text" at bounding box center [658, 123] width 1066 height 17
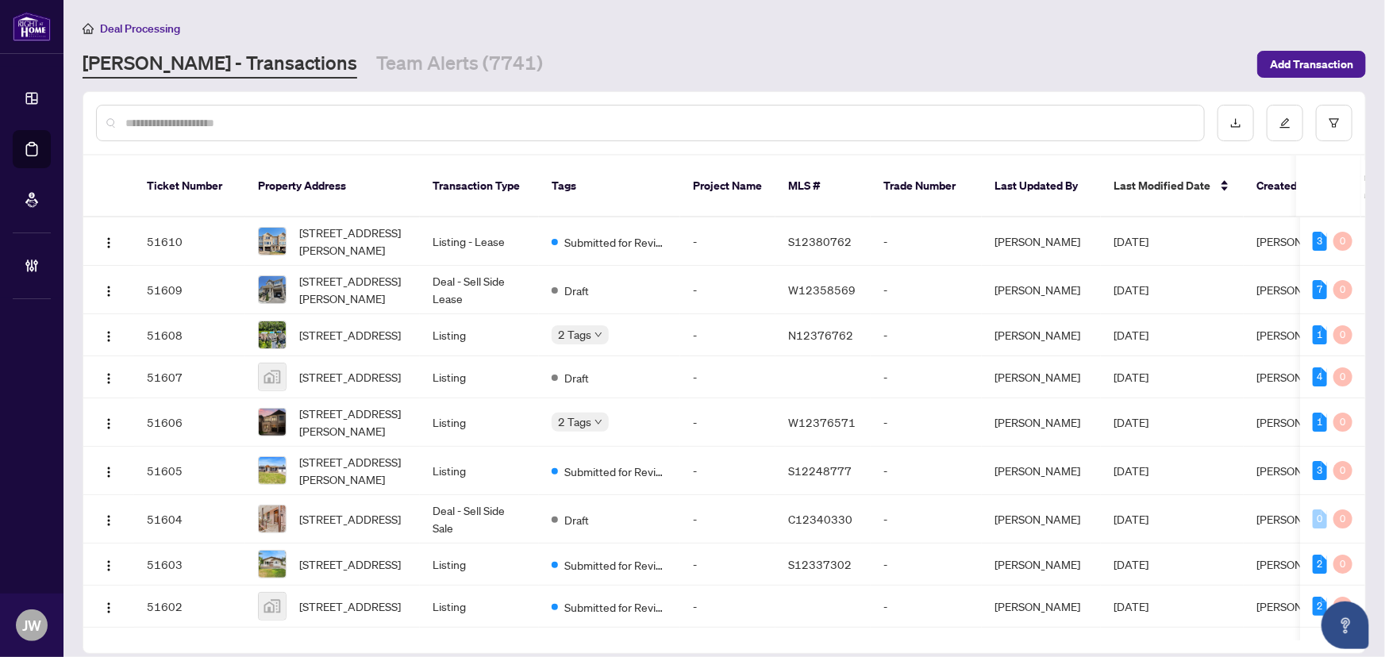
click at [201, 119] on input "text" at bounding box center [658, 122] width 1066 height 17
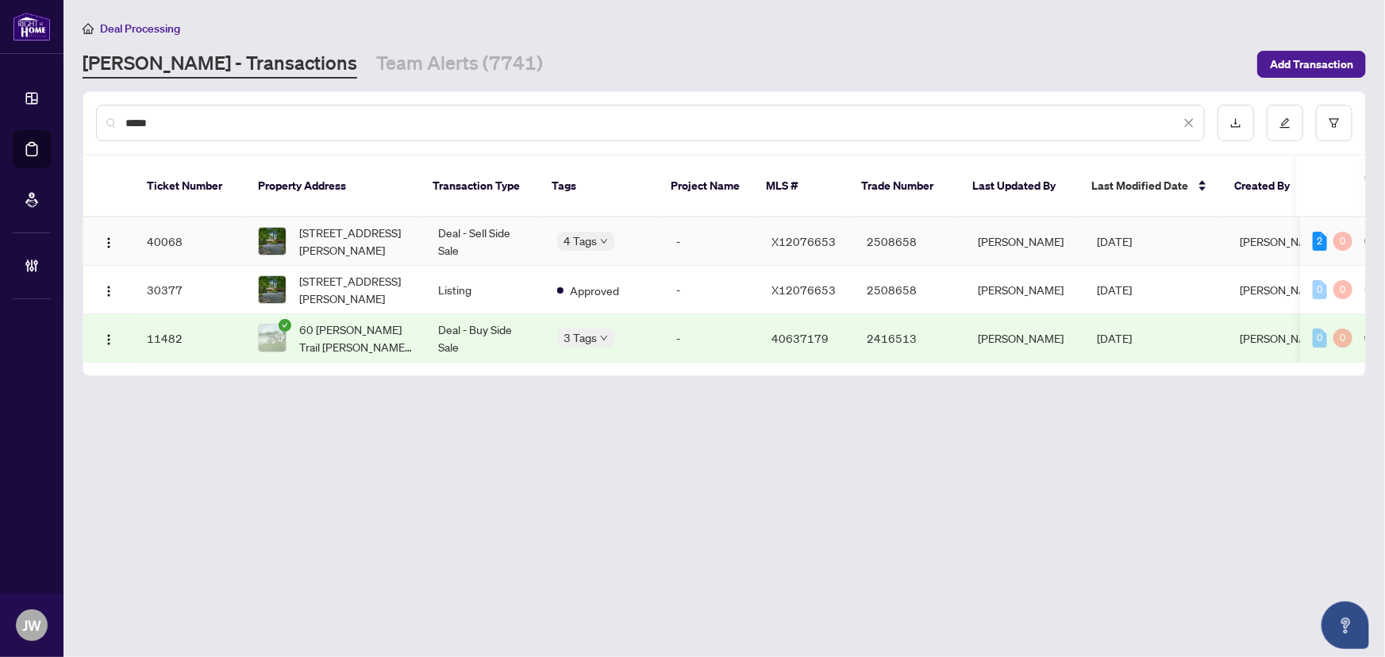
type input "*****"
click at [471, 229] on td "Deal - Sell Side Sale" at bounding box center [485, 242] width 119 height 48
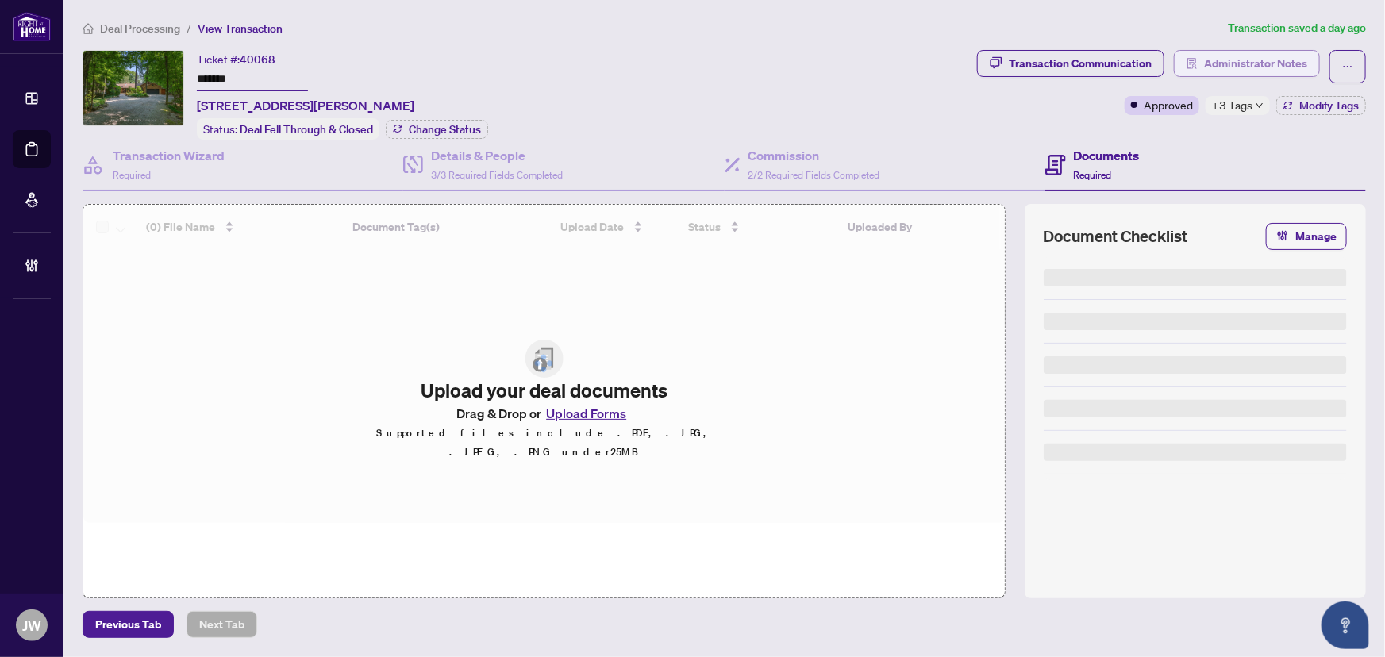
click at [1231, 58] on span "Administrator Notes" at bounding box center [1255, 63] width 103 height 25
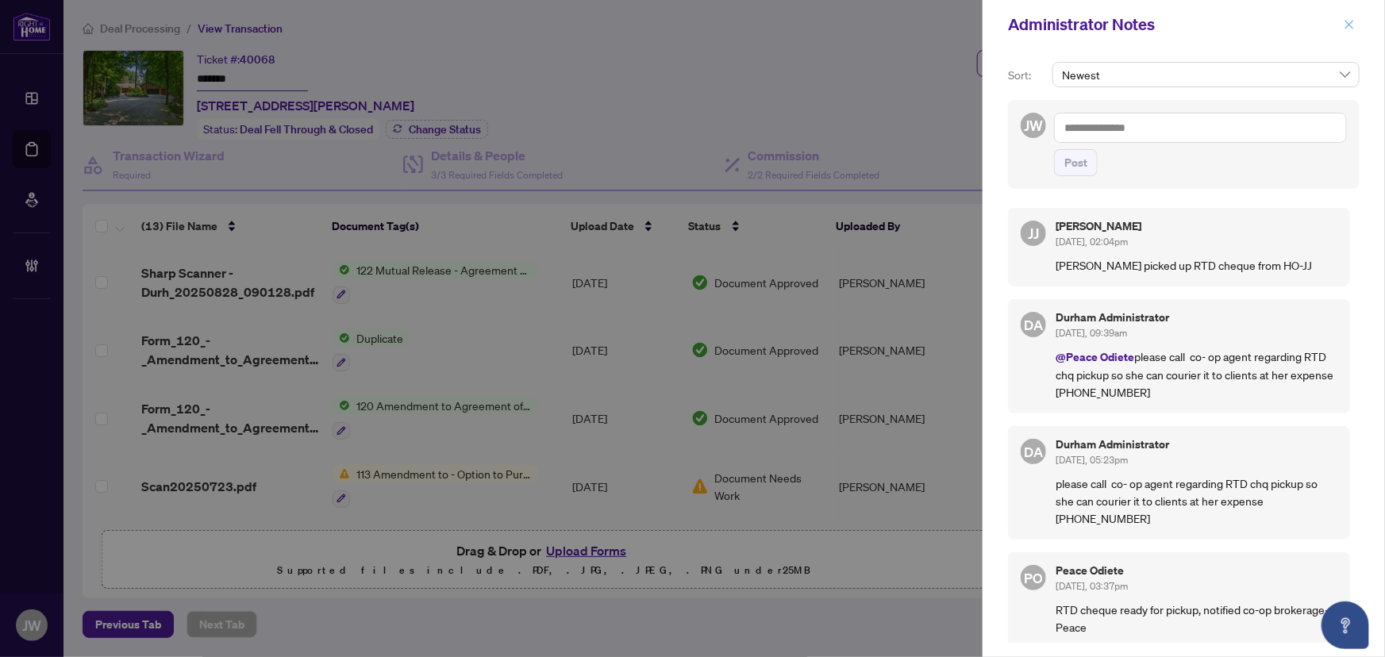
click at [1351, 20] on icon "close" at bounding box center [1349, 24] width 11 height 11
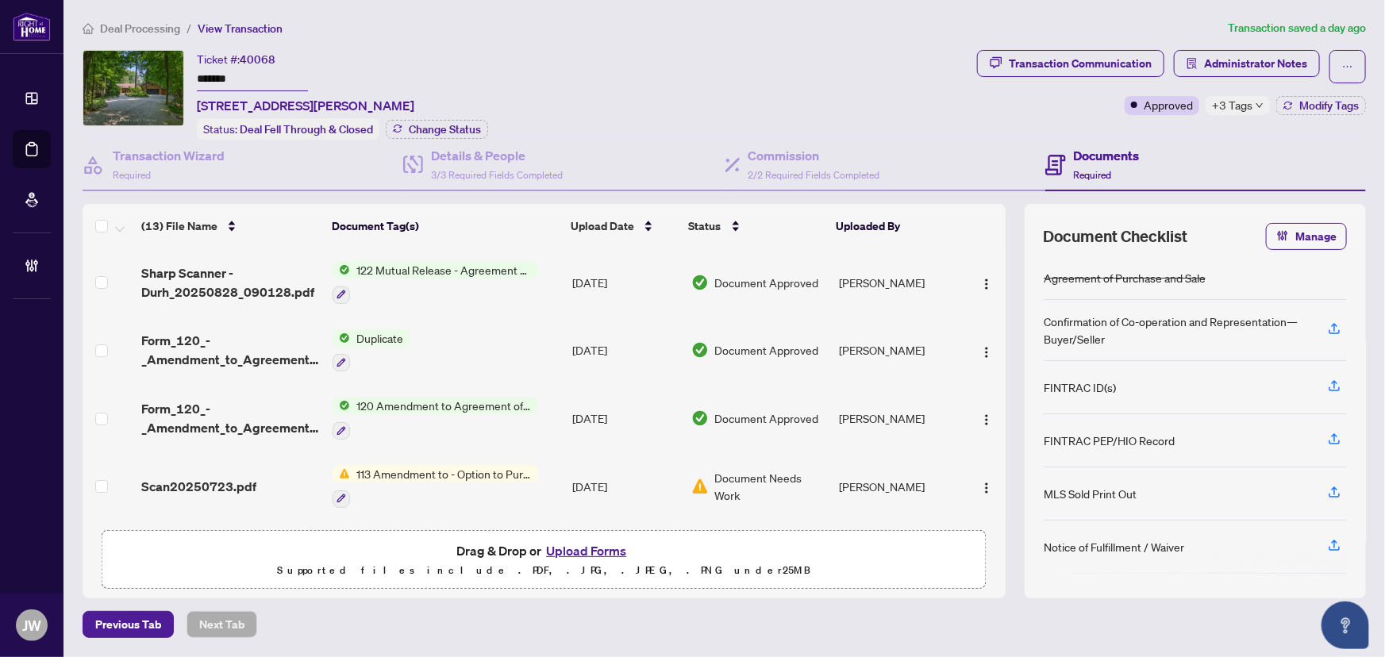
click at [143, 25] on span "Deal Processing" at bounding box center [140, 28] width 80 height 14
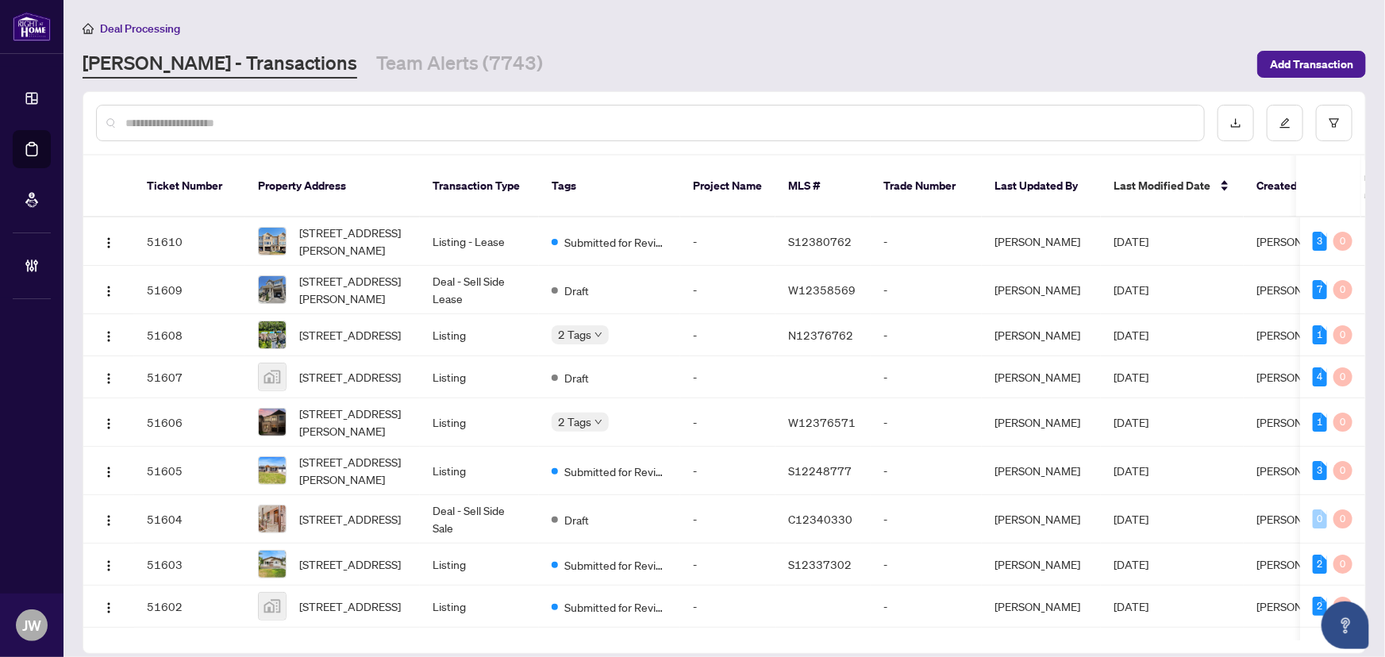
click at [213, 101] on div at bounding box center [724, 123] width 1282 height 62
click at [222, 122] on input "text" at bounding box center [658, 122] width 1066 height 17
type input "*"
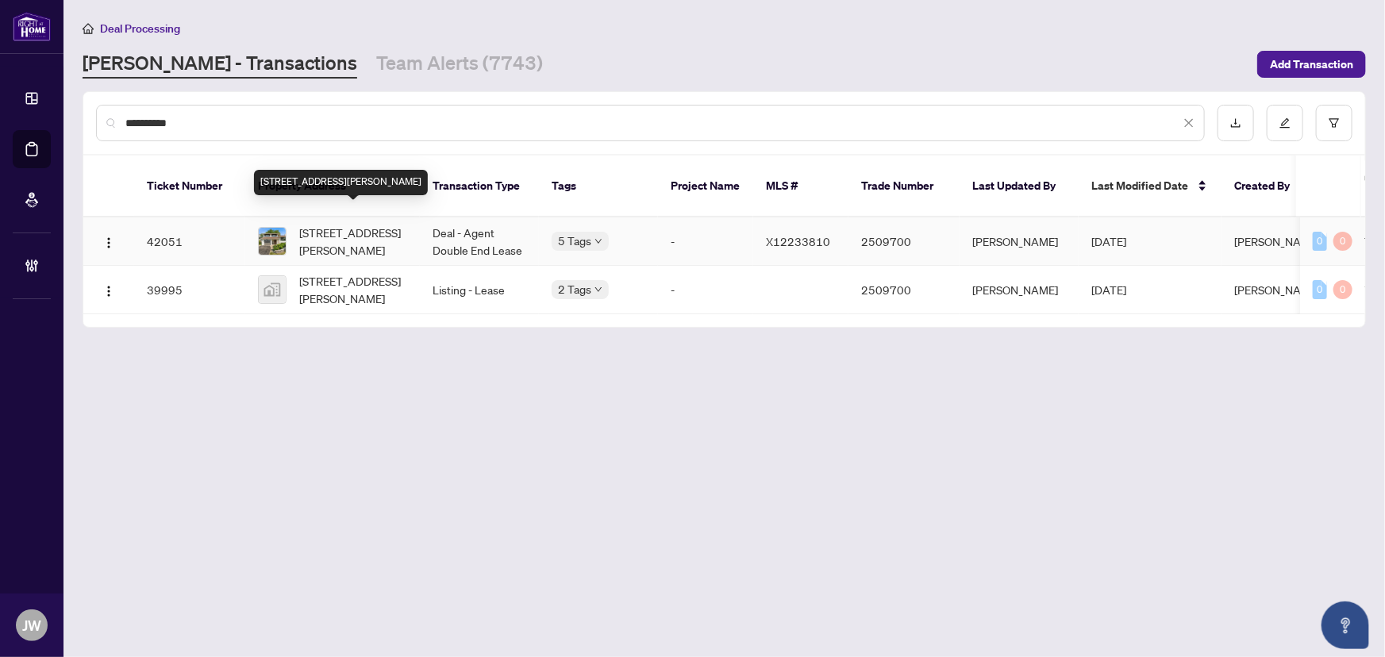
type input "**********"
click at [345, 224] on span "[STREET_ADDRESS][PERSON_NAME]" at bounding box center [353, 241] width 108 height 35
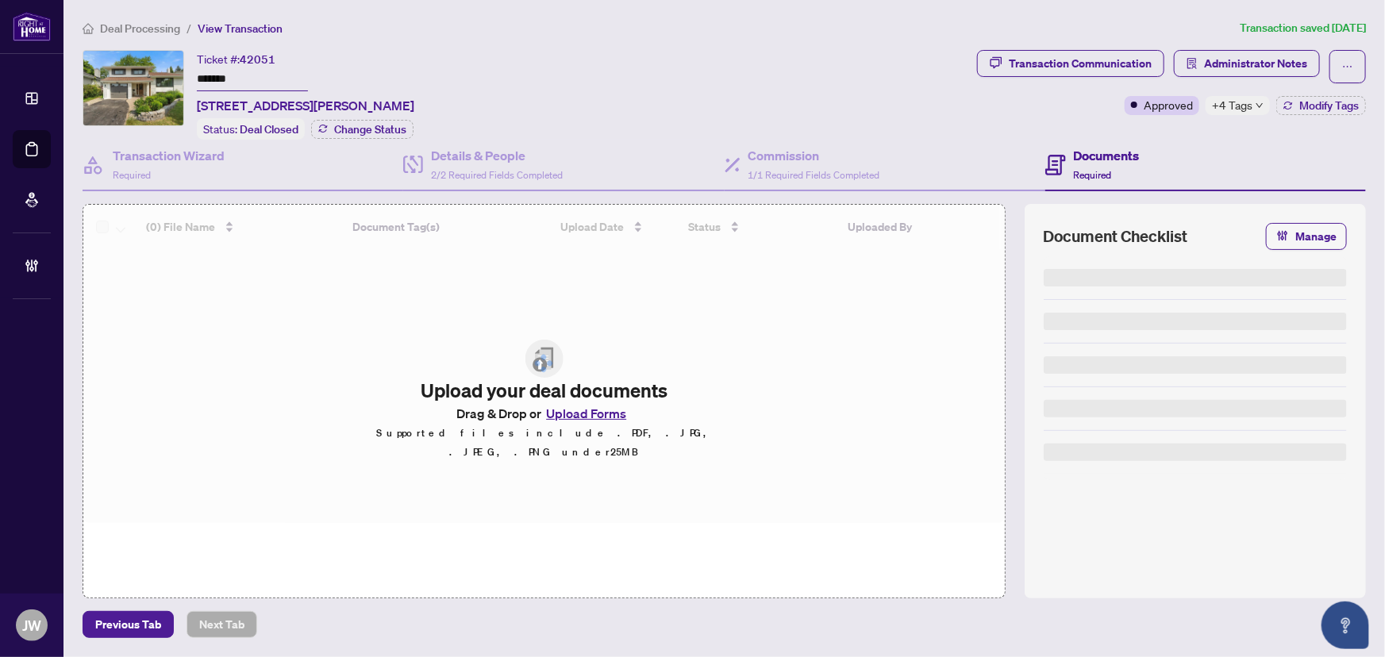
click at [1216, 64] on span "Administrator Notes" at bounding box center [1255, 63] width 103 height 25
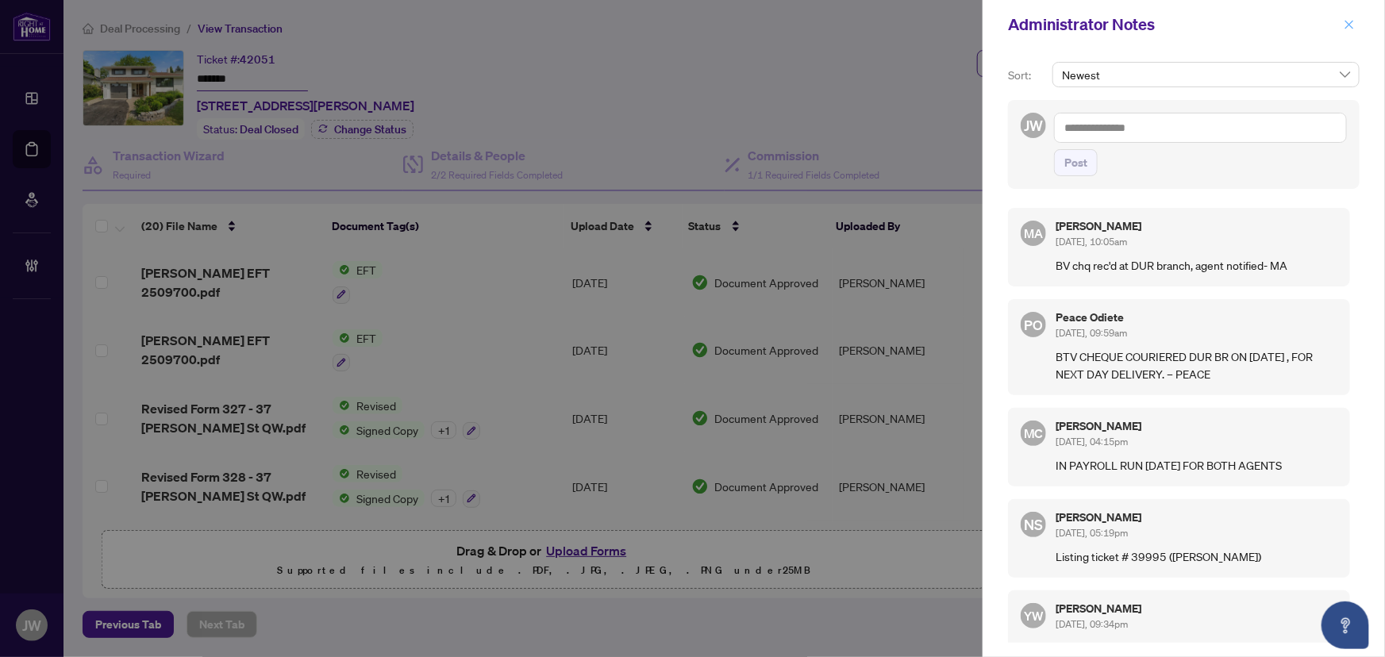
click at [1354, 23] on icon "close" at bounding box center [1349, 24] width 11 height 11
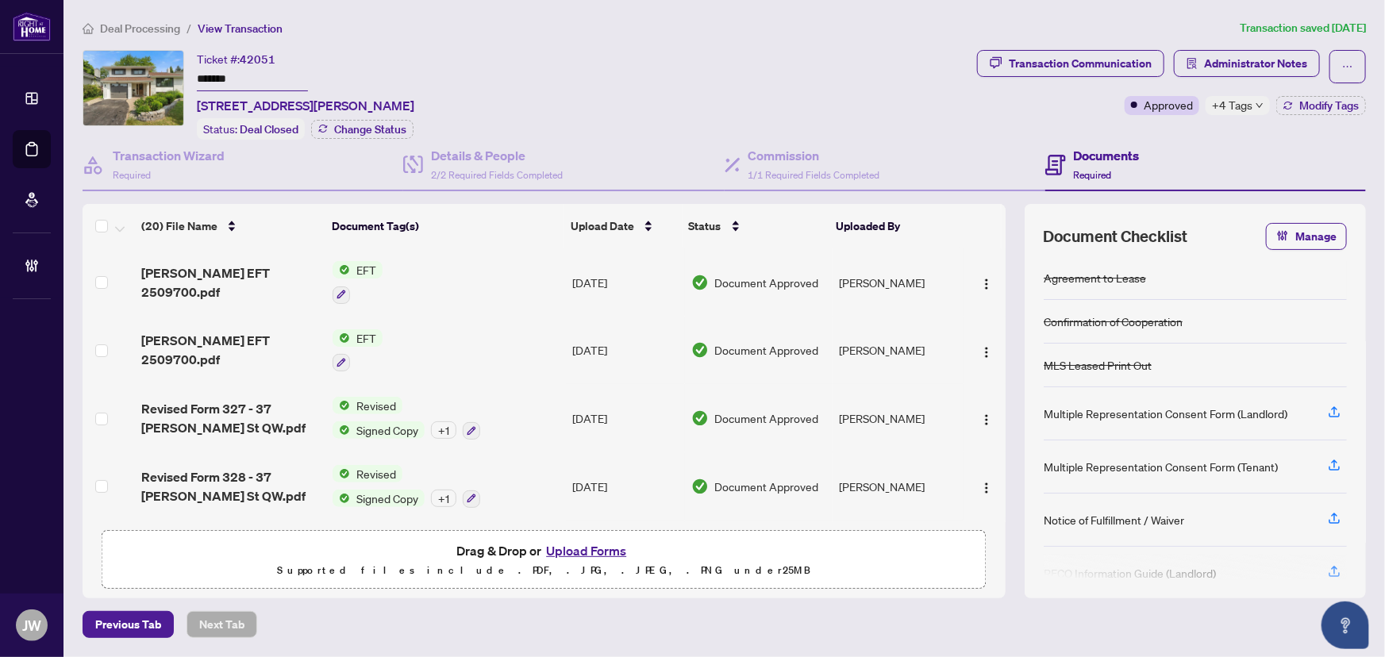
click at [94, 25] on span "Deal Processing" at bounding box center [132, 28] width 98 height 14
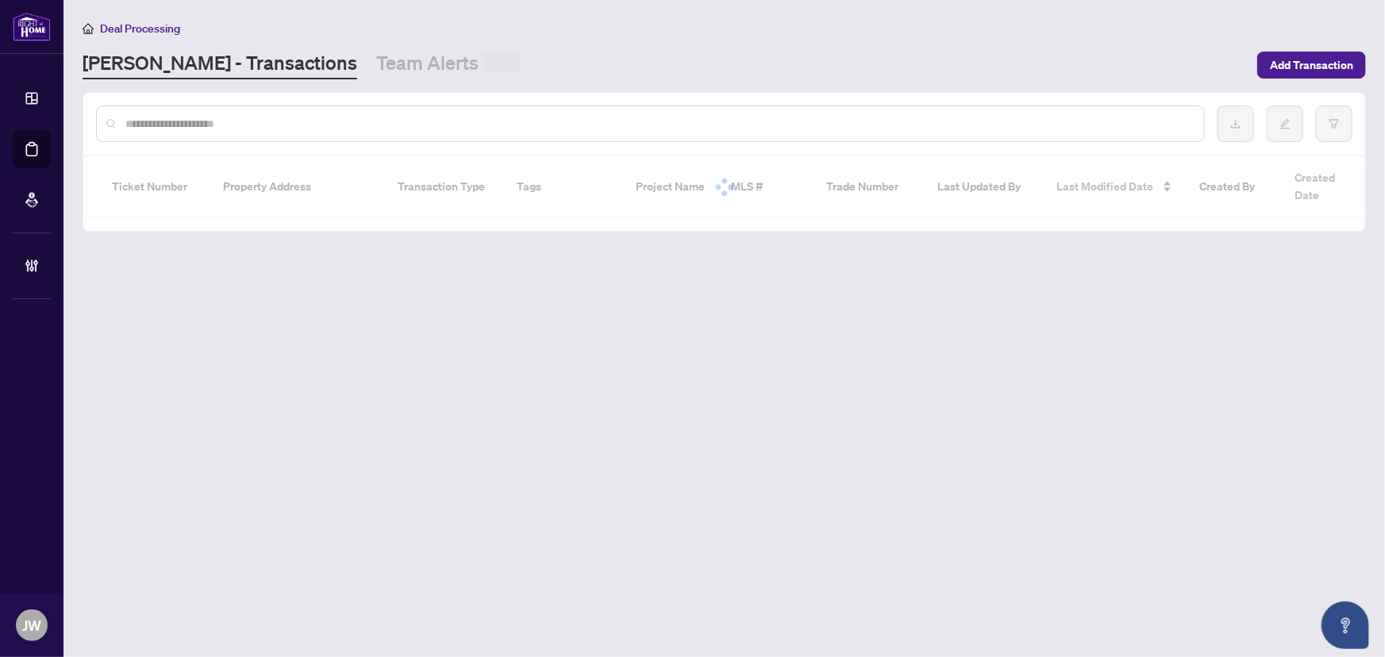
click at [141, 33] on span "Deal Processing" at bounding box center [140, 28] width 80 height 14
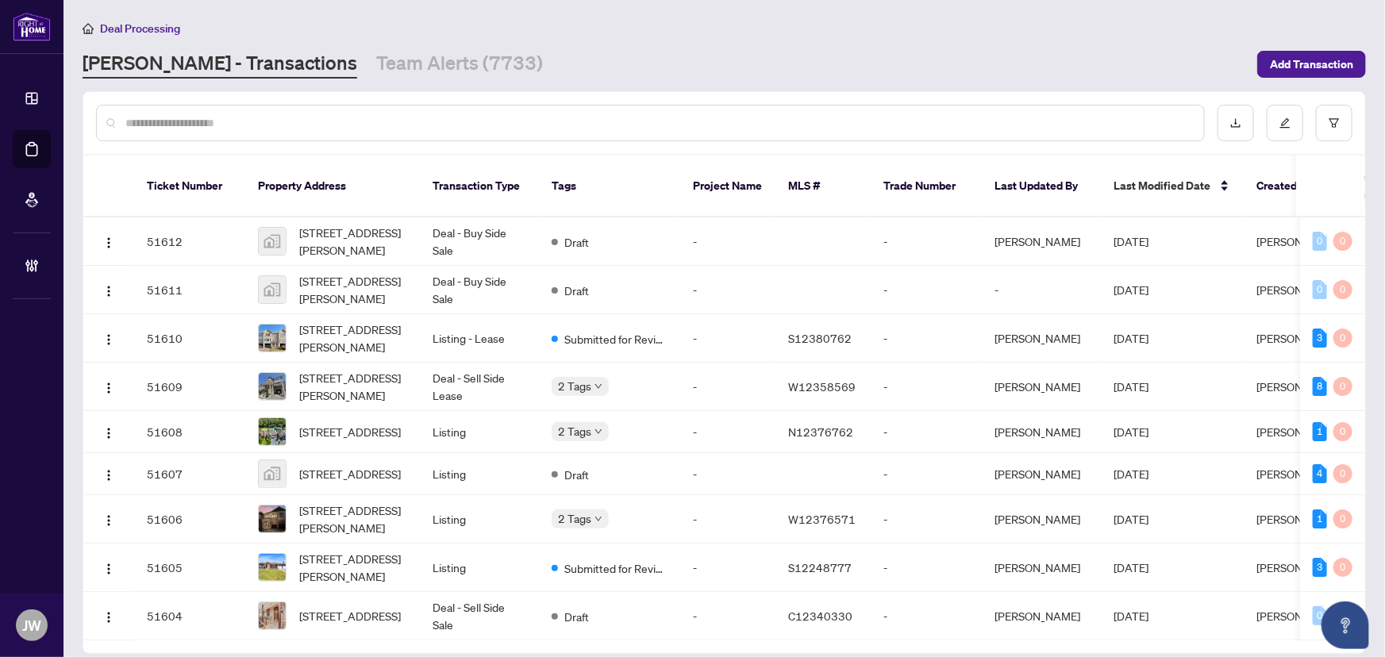
click at [213, 126] on input "text" at bounding box center [658, 122] width 1066 height 17
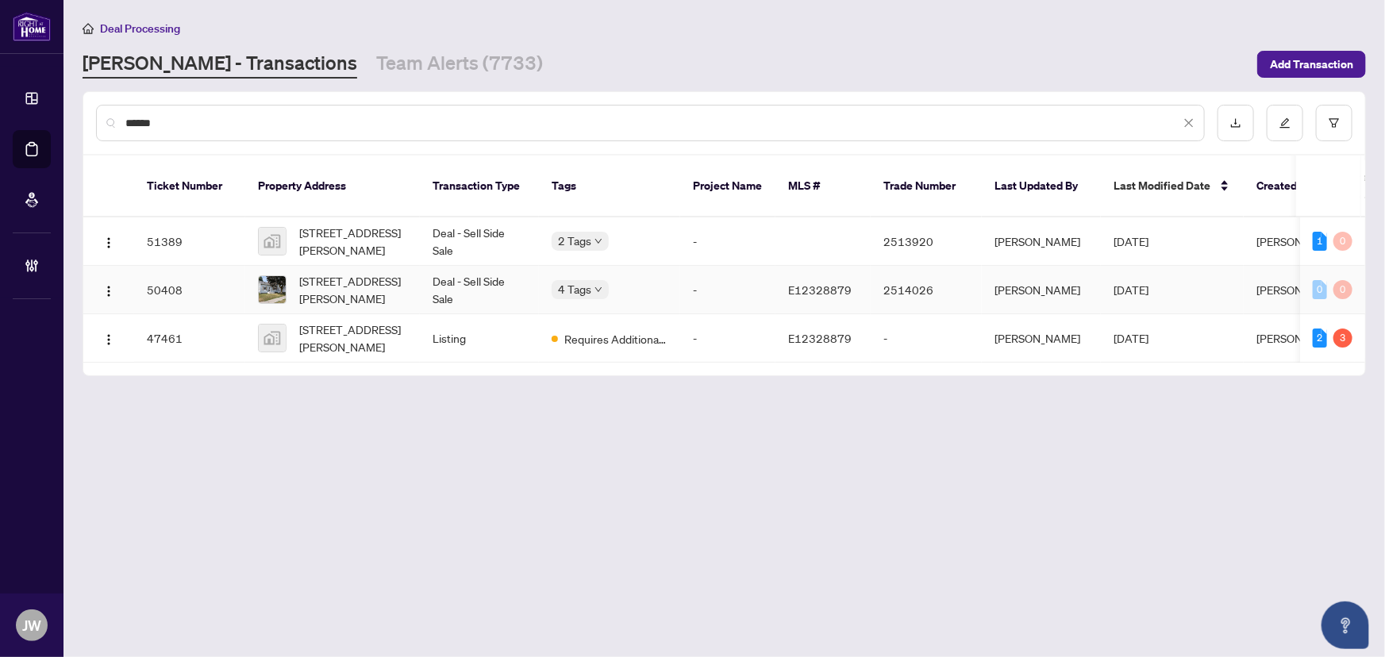
type input "******"
click at [441, 288] on td "Deal - Sell Side Sale" at bounding box center [479, 290] width 119 height 48
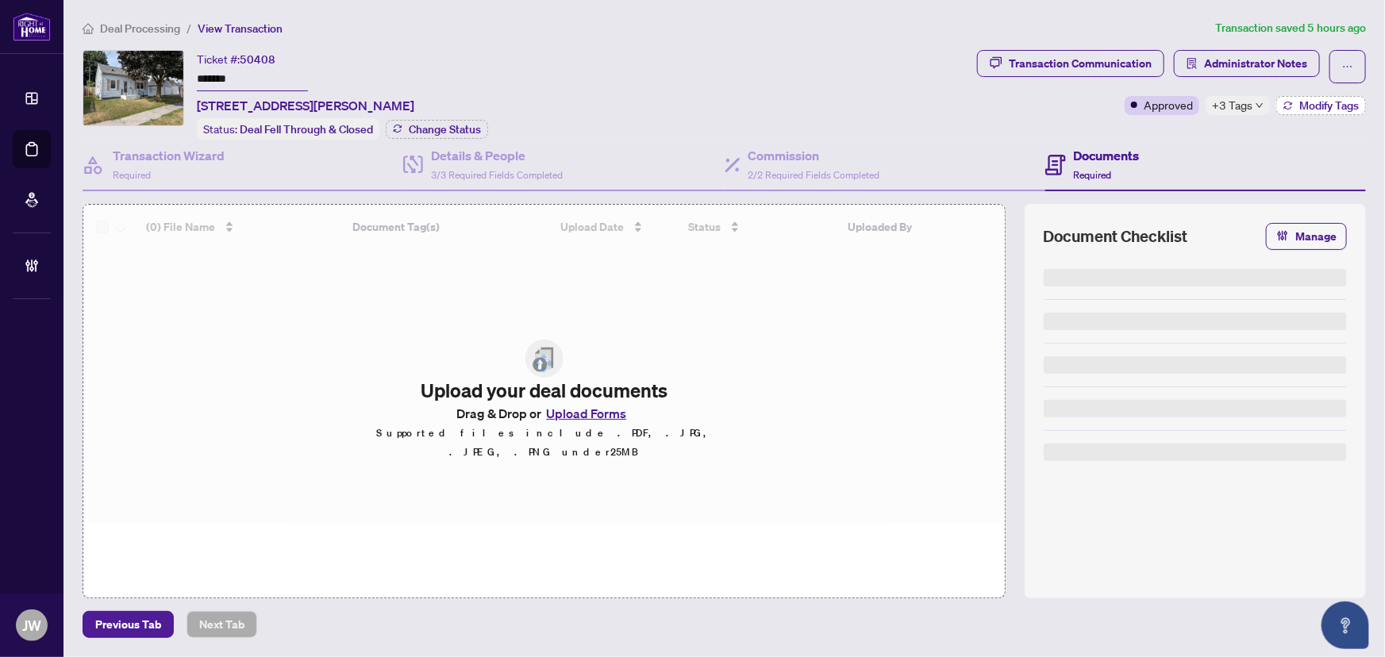
click at [1297, 102] on button "Modify Tags" at bounding box center [1322, 105] width 90 height 19
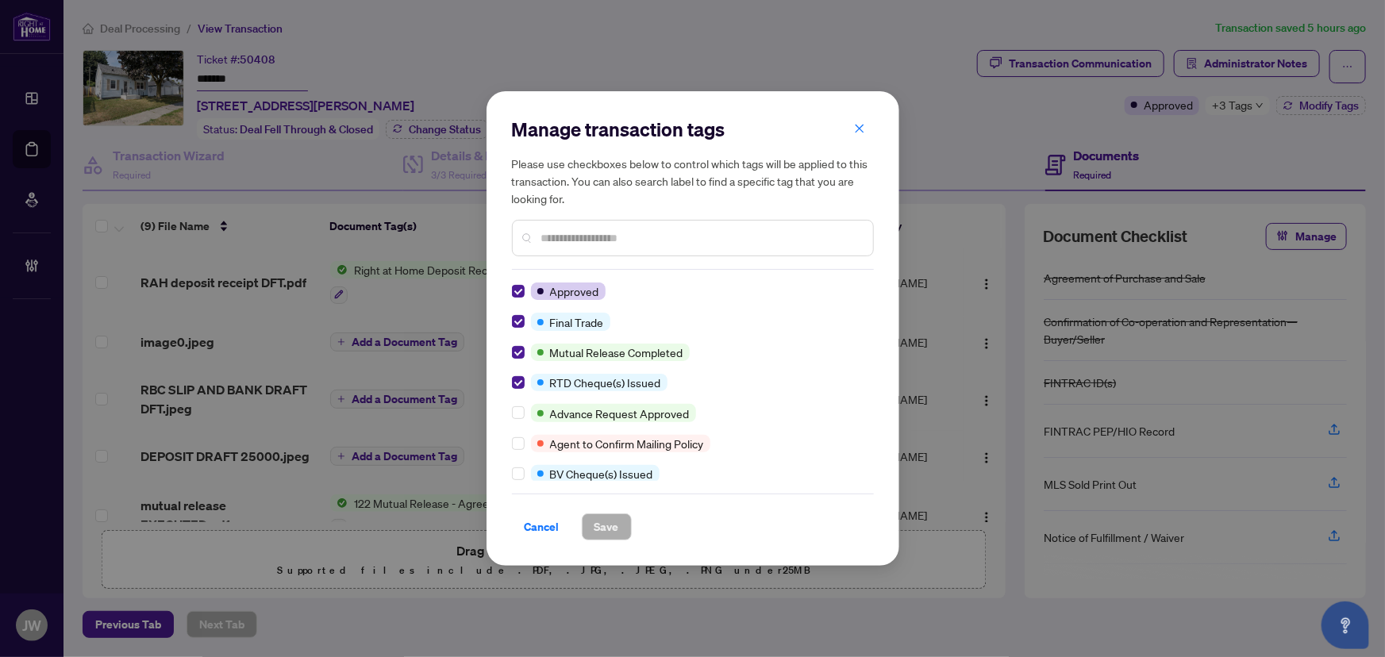
click at [875, 115] on div "Manage transaction tags Please use checkboxes below to control which tags will …" at bounding box center [693, 328] width 413 height 475
click at [870, 121] on button "button" at bounding box center [860, 128] width 32 height 27
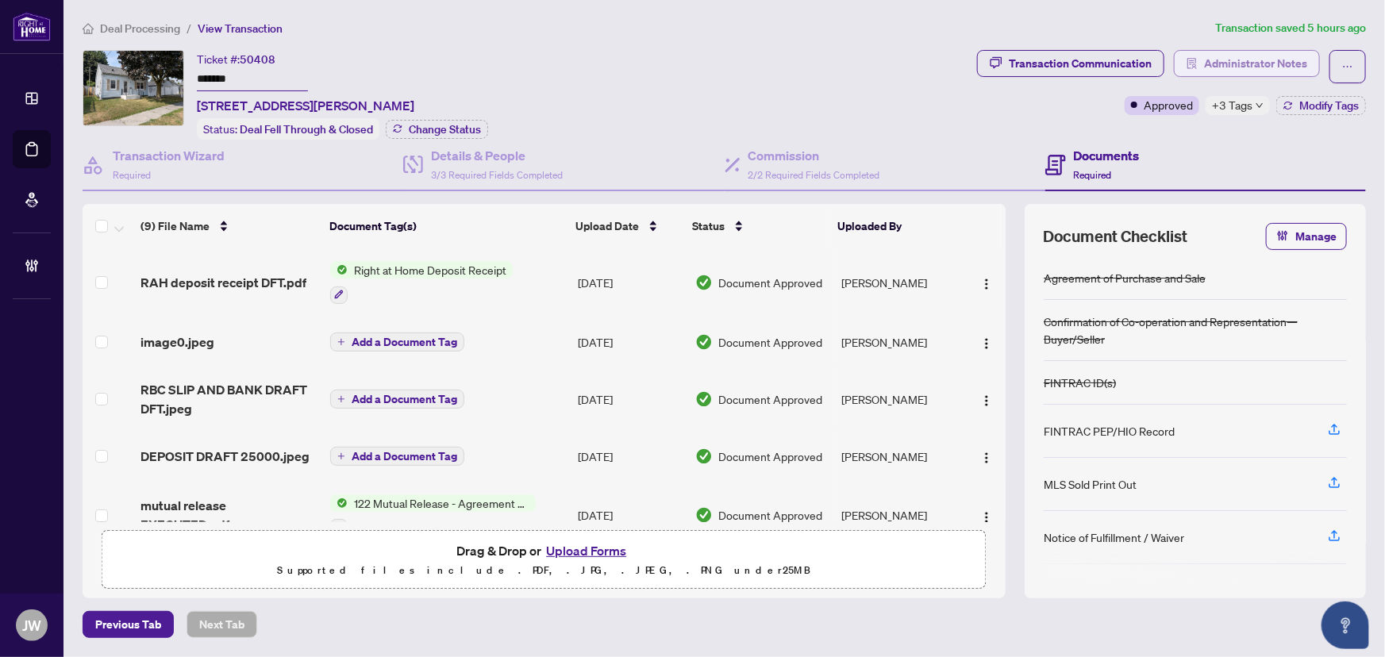
click at [1244, 63] on span "Administrator Notes" at bounding box center [1255, 63] width 103 height 25
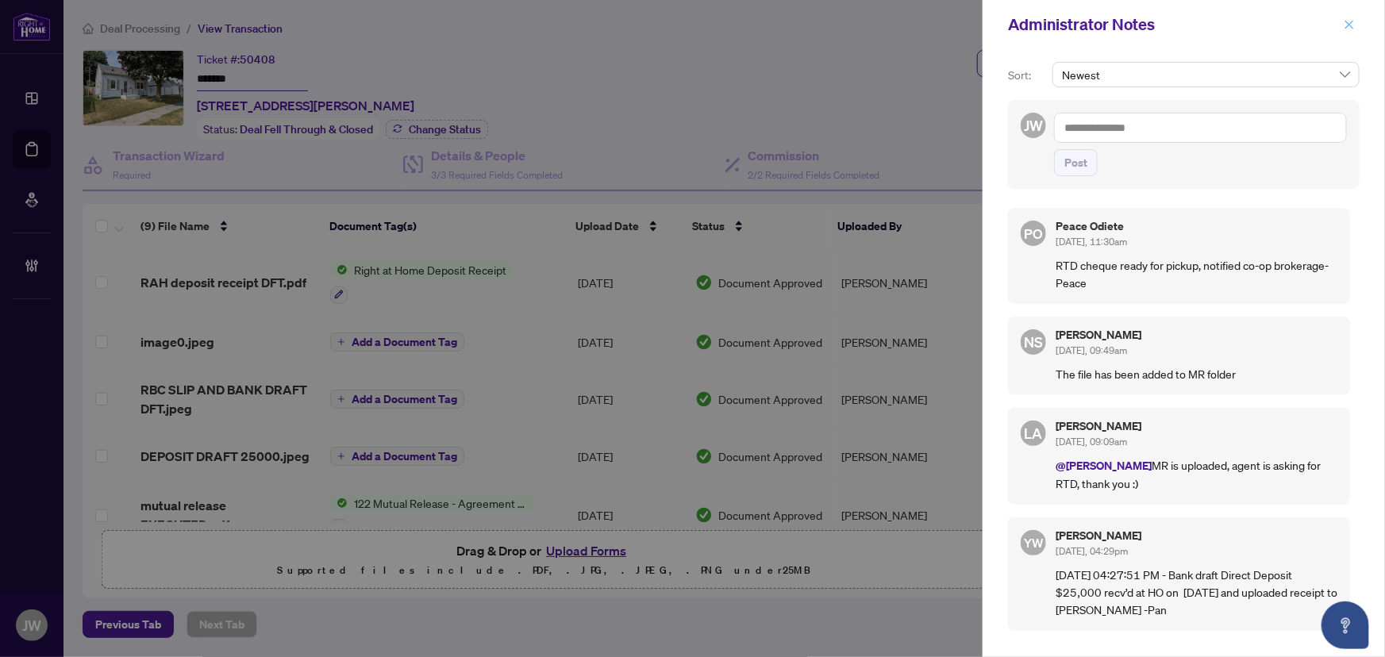
click at [1355, 28] on icon "close" at bounding box center [1349, 24] width 11 height 11
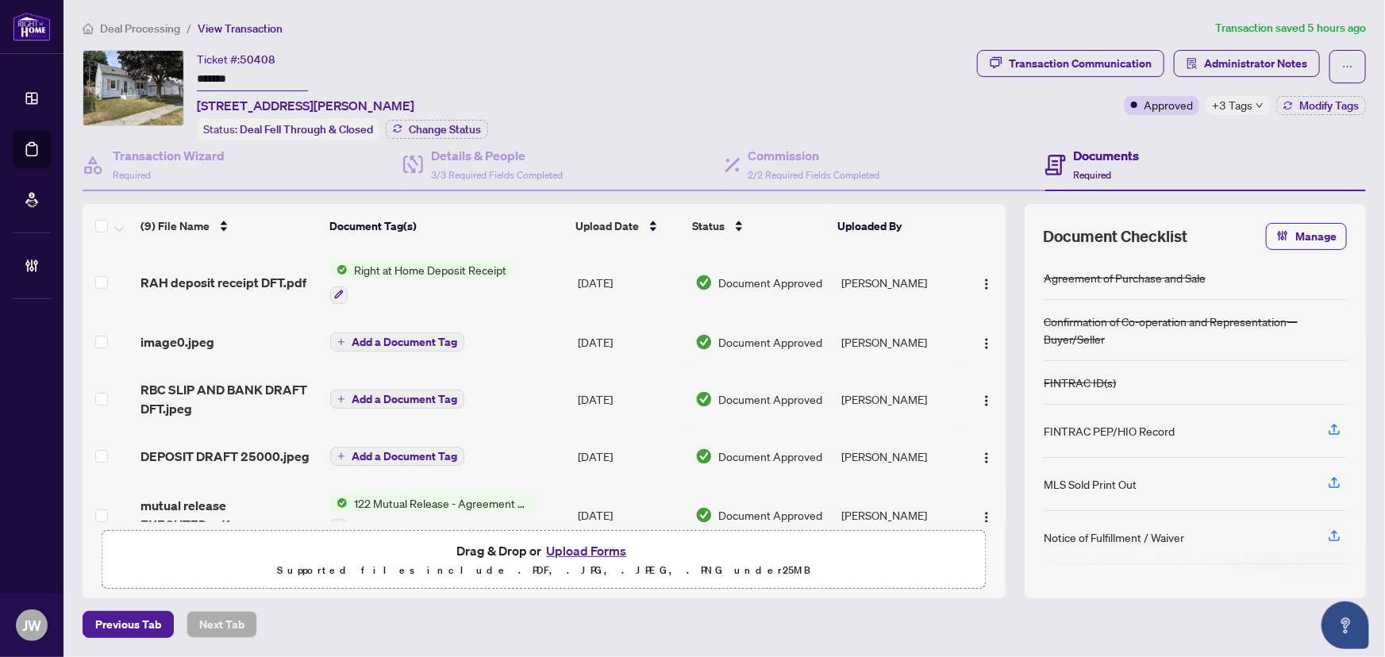
click at [145, 24] on span "Deal Processing" at bounding box center [140, 28] width 80 height 14
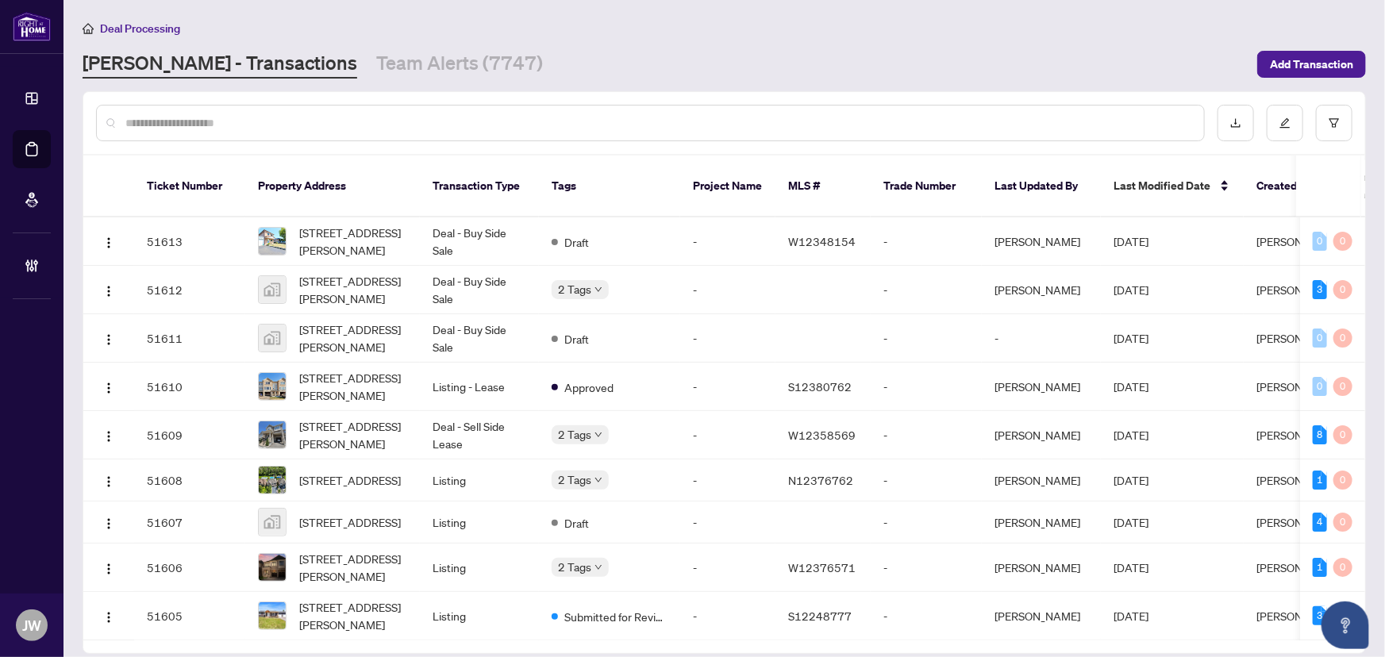
click at [167, 124] on input "text" at bounding box center [658, 122] width 1066 height 17
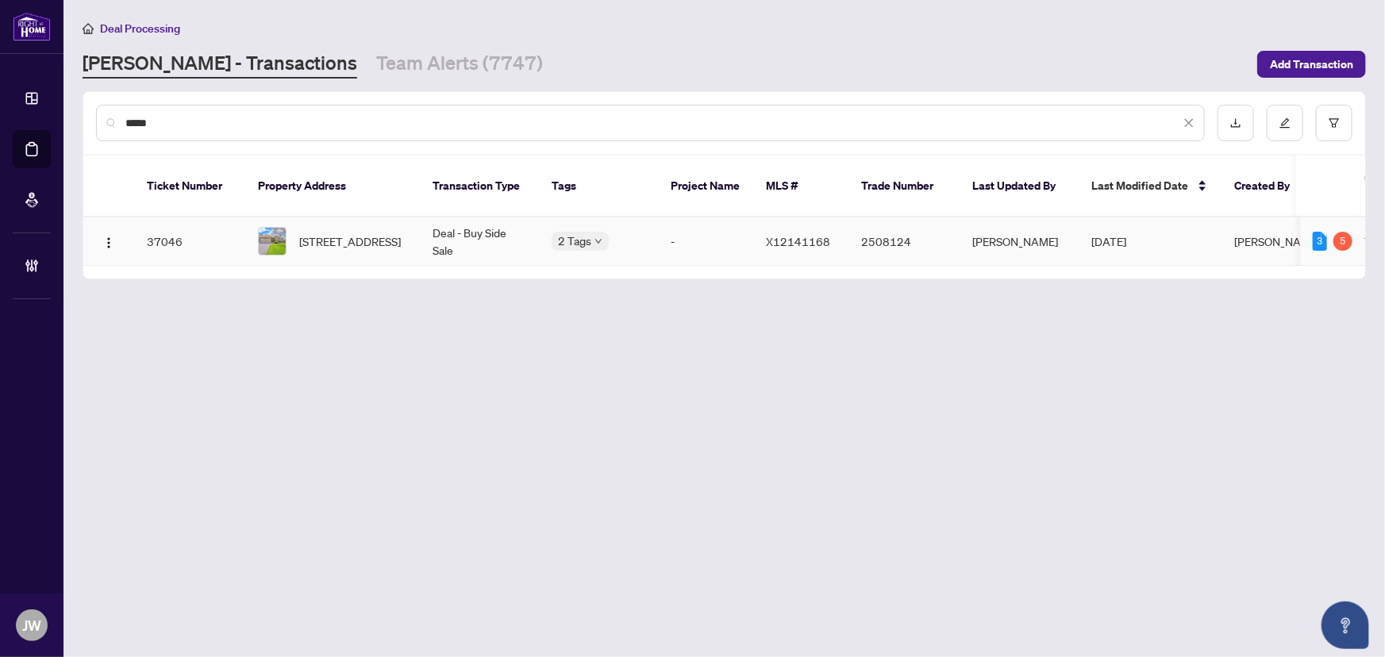
type input "*****"
click at [401, 233] on span "[STREET_ADDRESS]" at bounding box center [350, 241] width 102 height 17
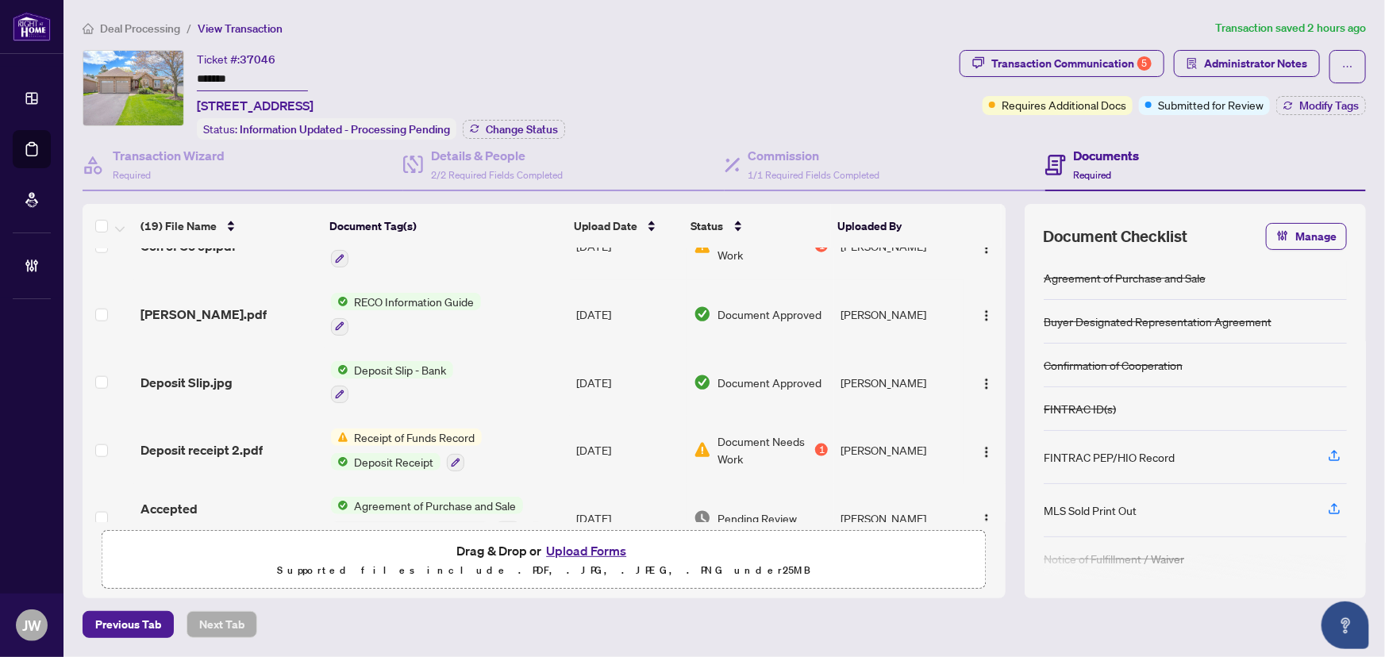
scroll to position [991, 0]
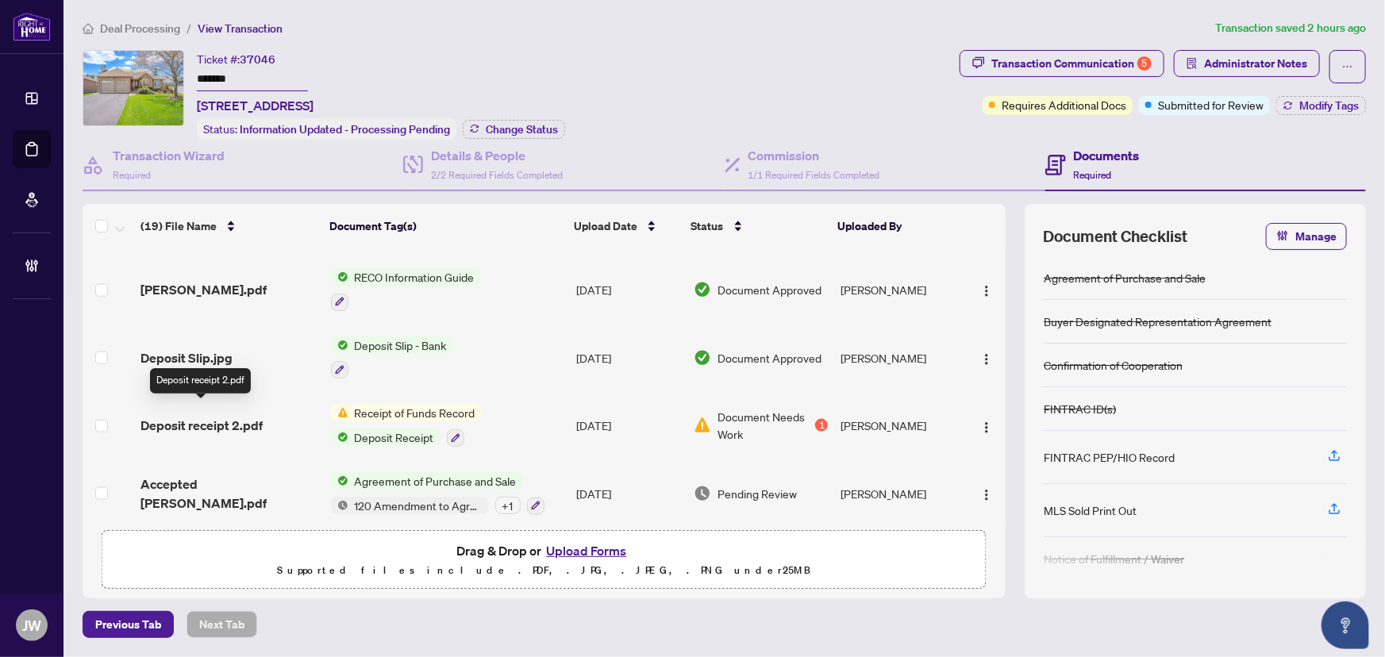
click at [245, 416] on span "Deposit receipt 2.pdf" at bounding box center [202, 425] width 122 height 19
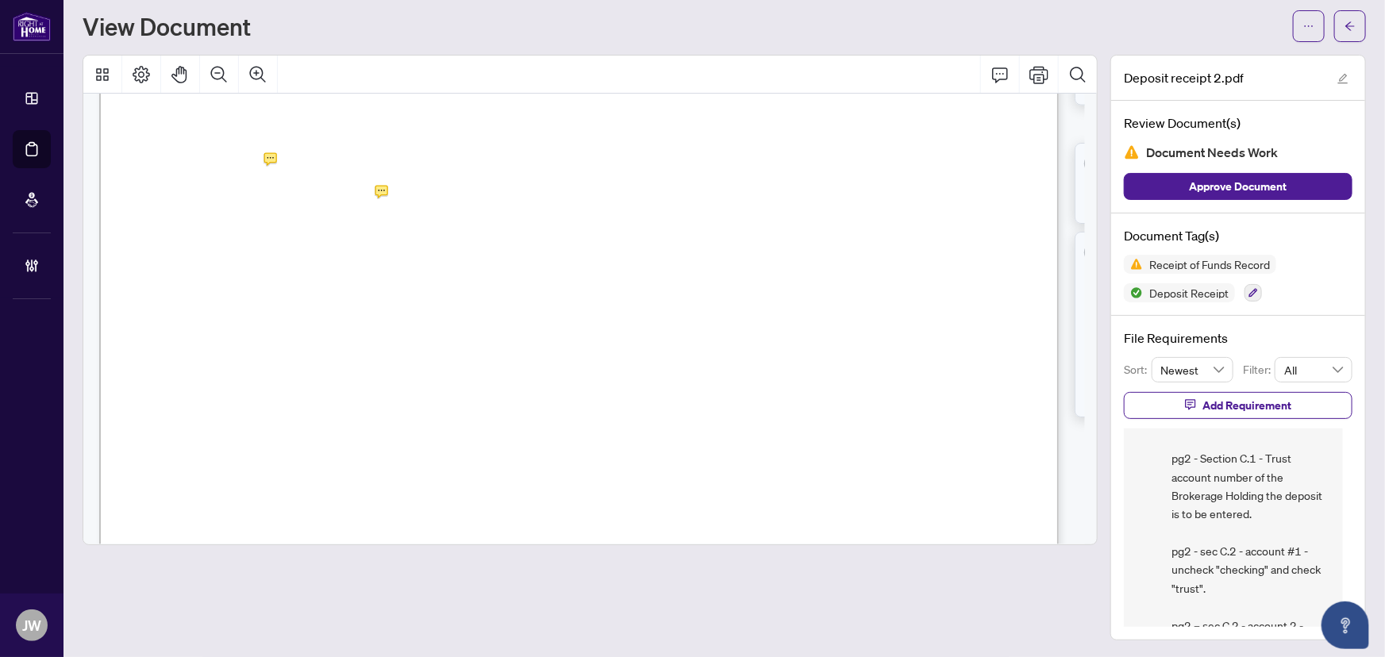
scroll to position [216, 0]
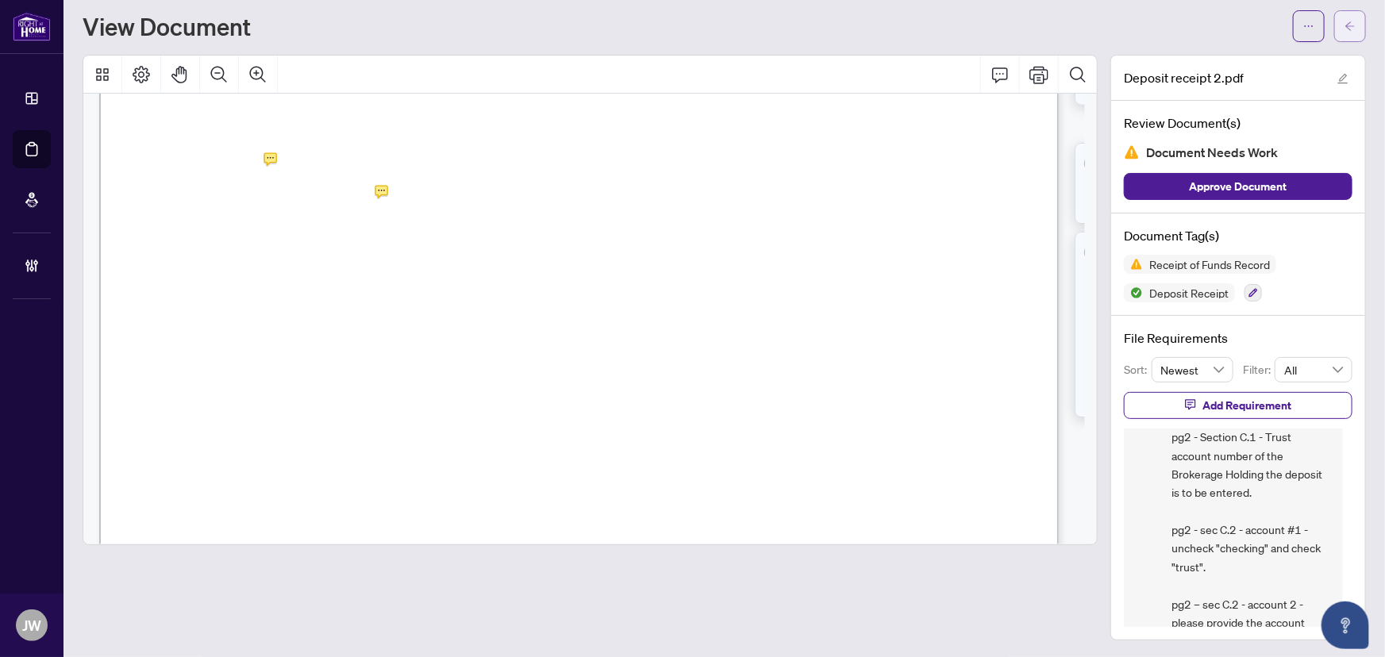
click at [1335, 28] on button "button" at bounding box center [1351, 26] width 32 height 32
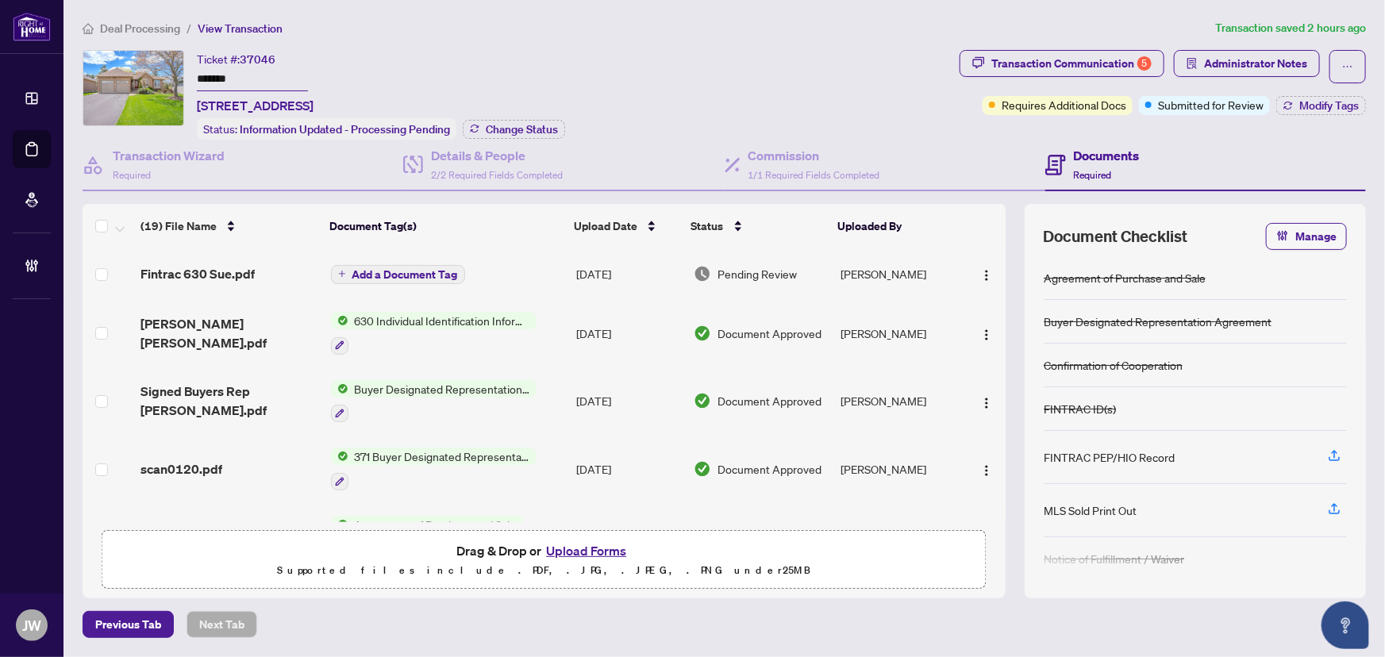
click at [160, 40] on div "Deal Processing / View Transaction Transaction saved 2 hours ago Ticket #: 3704…" at bounding box center [724, 328] width 1297 height 619
click at [159, 31] on span "Deal Processing" at bounding box center [140, 28] width 80 height 14
